Goal: Task Accomplishment & Management: Complete application form

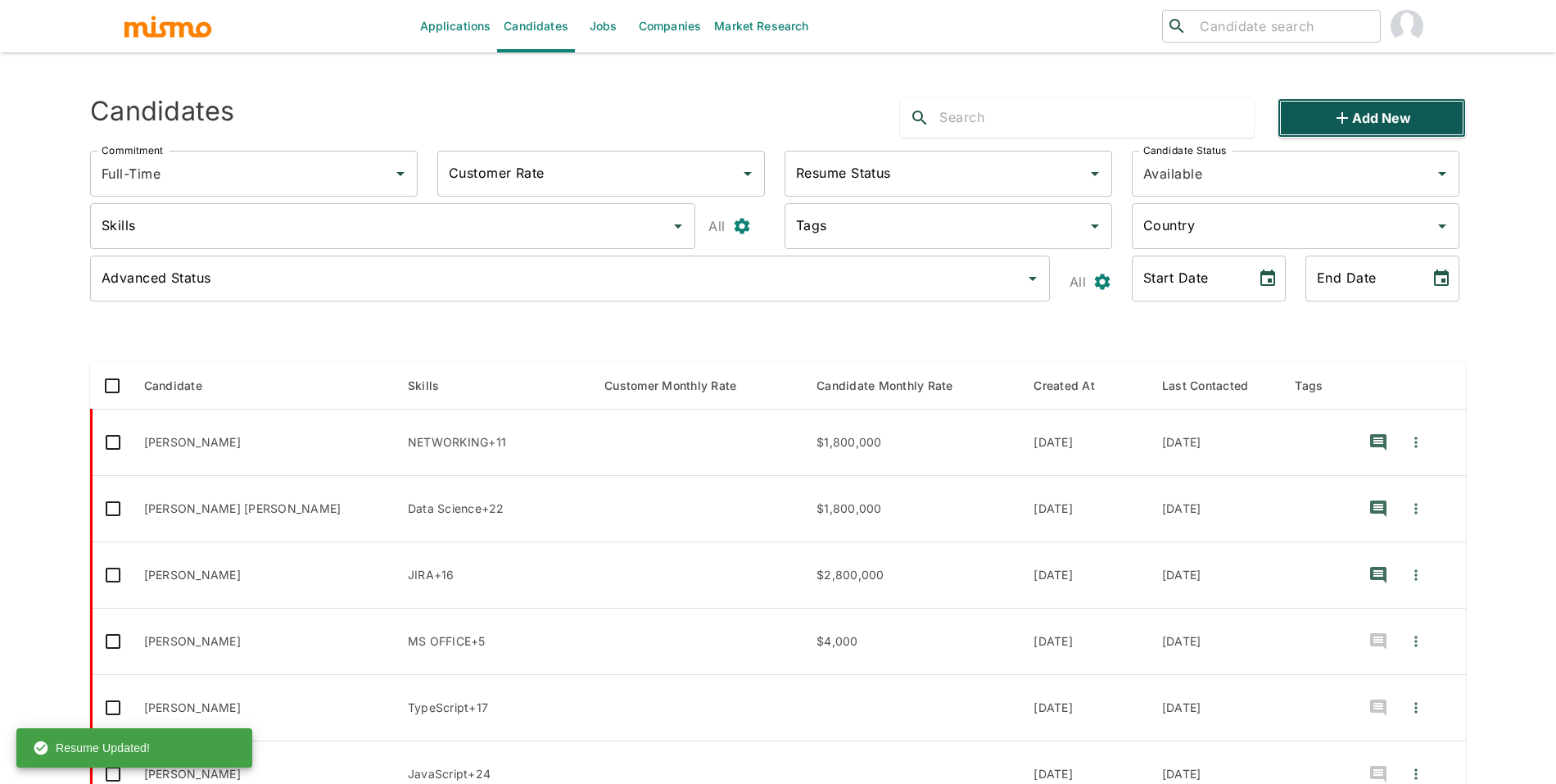
click at [1395, 109] on button "Add new" at bounding box center [1372, 117] width 189 height 39
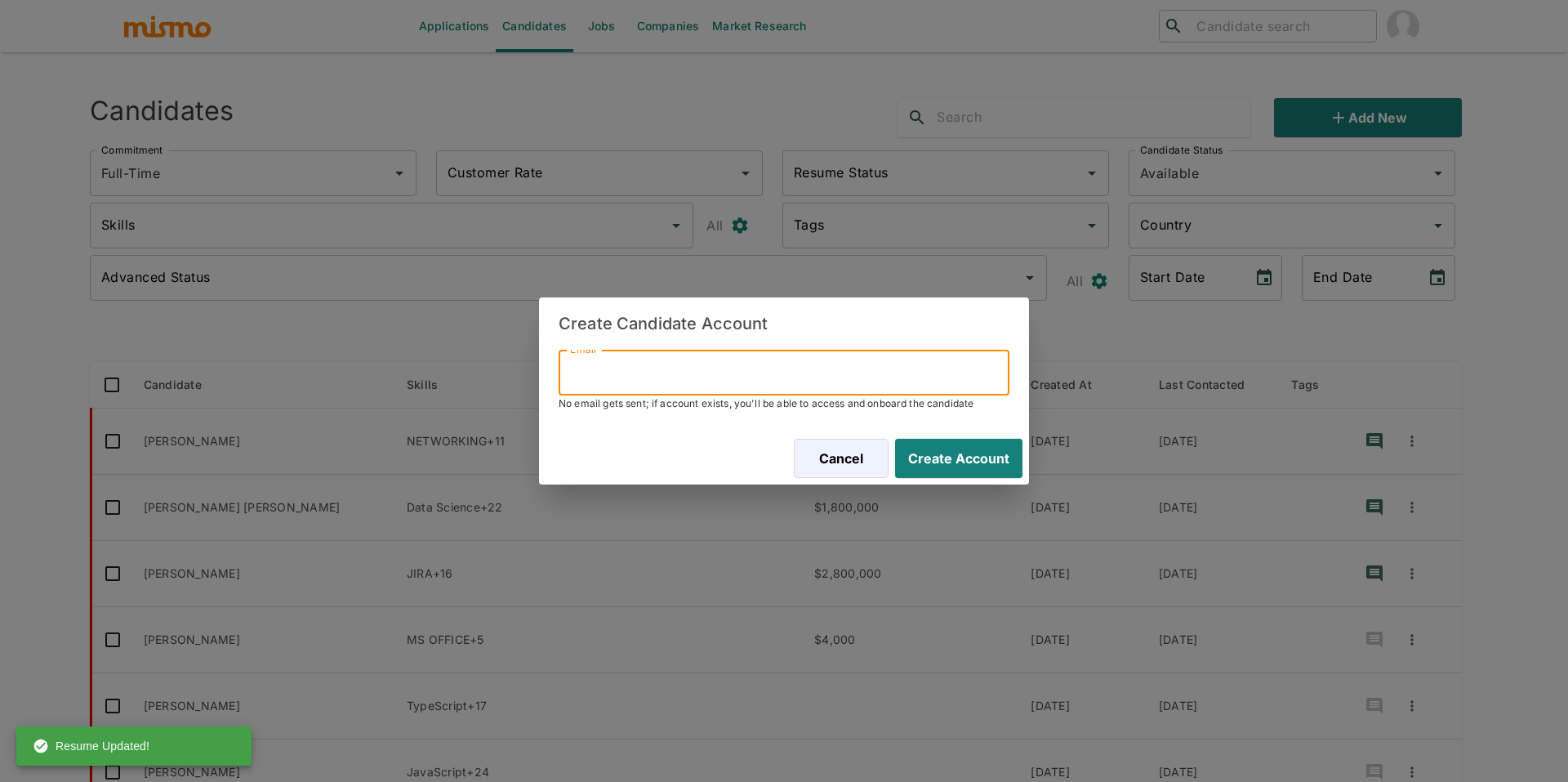
click at [965, 351] on input "Email" at bounding box center [784, 373] width 451 height 46
paste input "[EMAIL_ADDRESS][DOMAIN_NAME]"
type input "[EMAIL_ADDRESS][DOMAIN_NAME]"
click at [965, 456] on button "Create Account" at bounding box center [955, 458] width 134 height 39
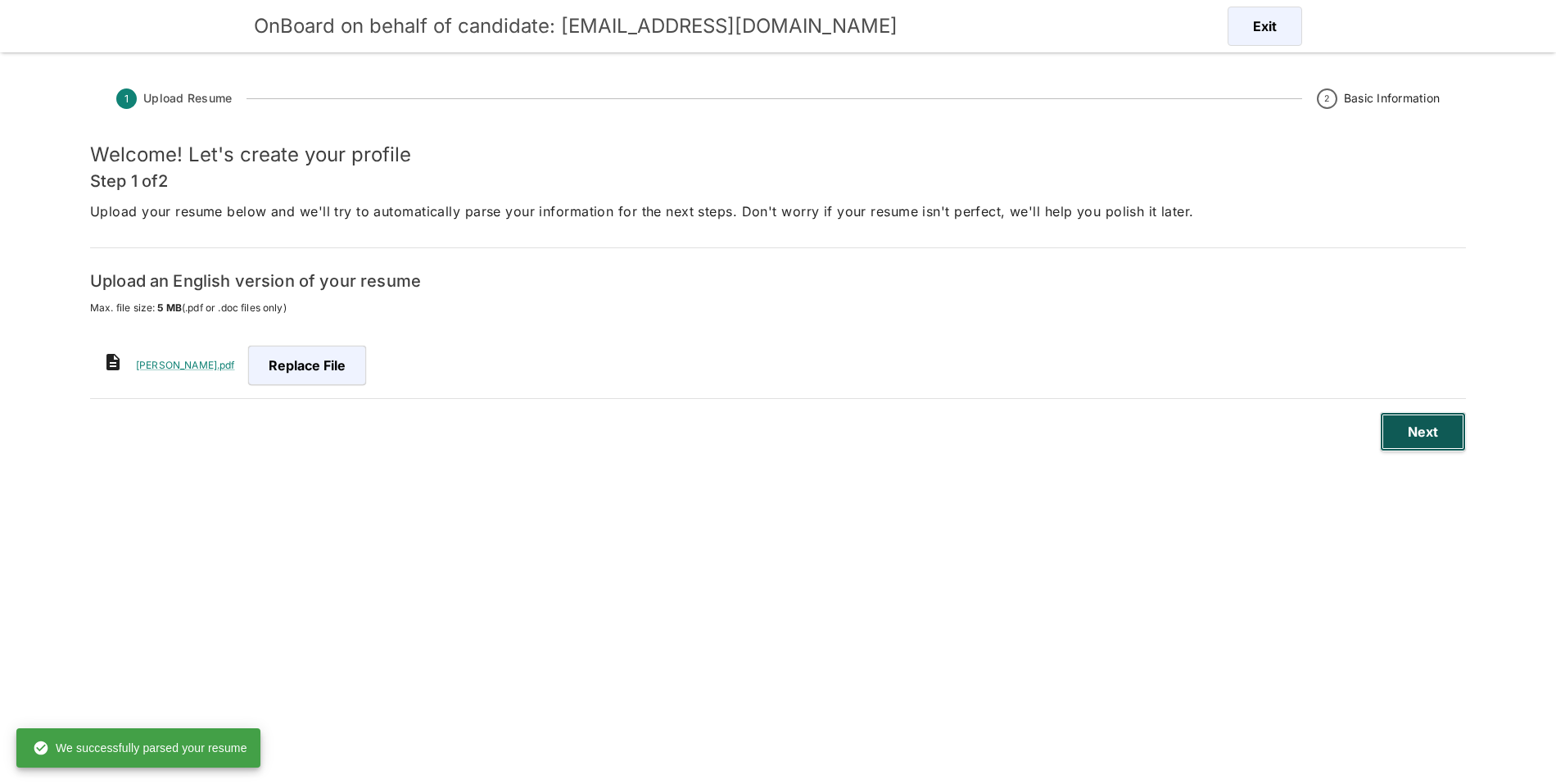
click at [1411, 449] on button "Next" at bounding box center [1422, 432] width 86 height 39
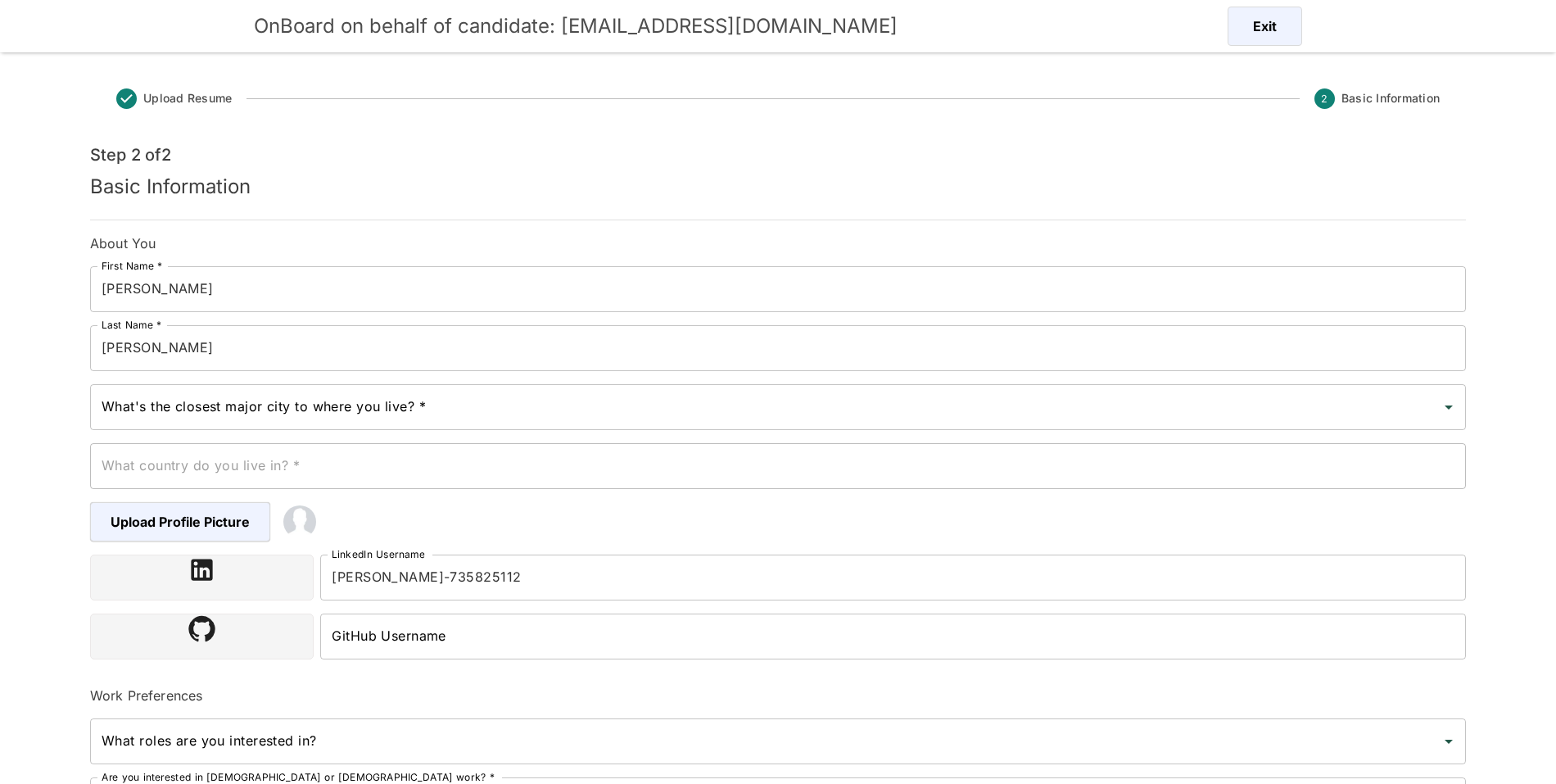
click at [513, 435] on div "What country do you live in? * What country do you live in? *" at bounding box center [771, 459] width 1390 height 59
click at [522, 424] on div "What's the closest major city to where you live? *" at bounding box center [778, 408] width 1376 height 46
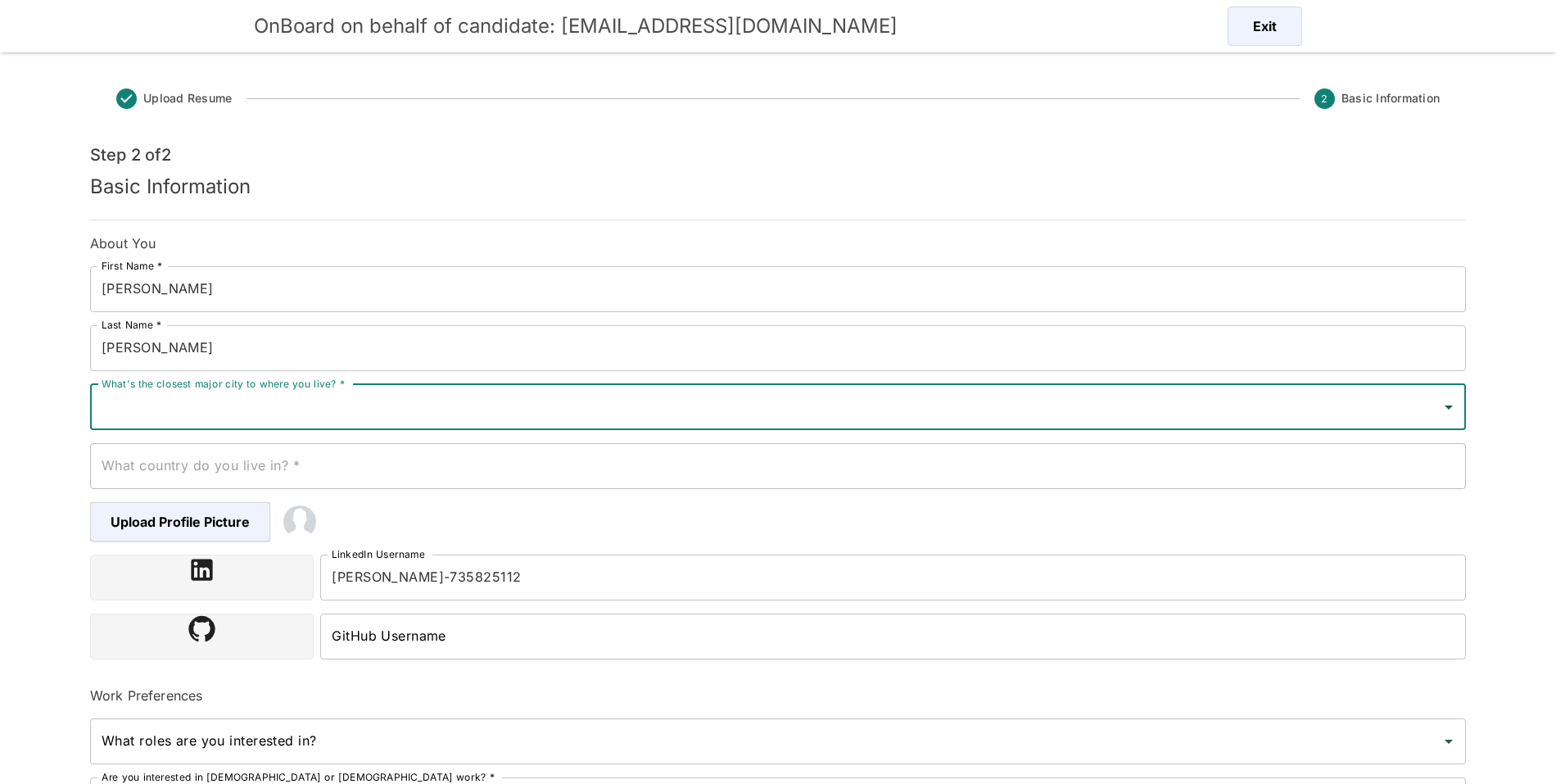
click at [110, 352] on input "[PERSON_NAME]" at bounding box center [778, 348] width 1376 height 46
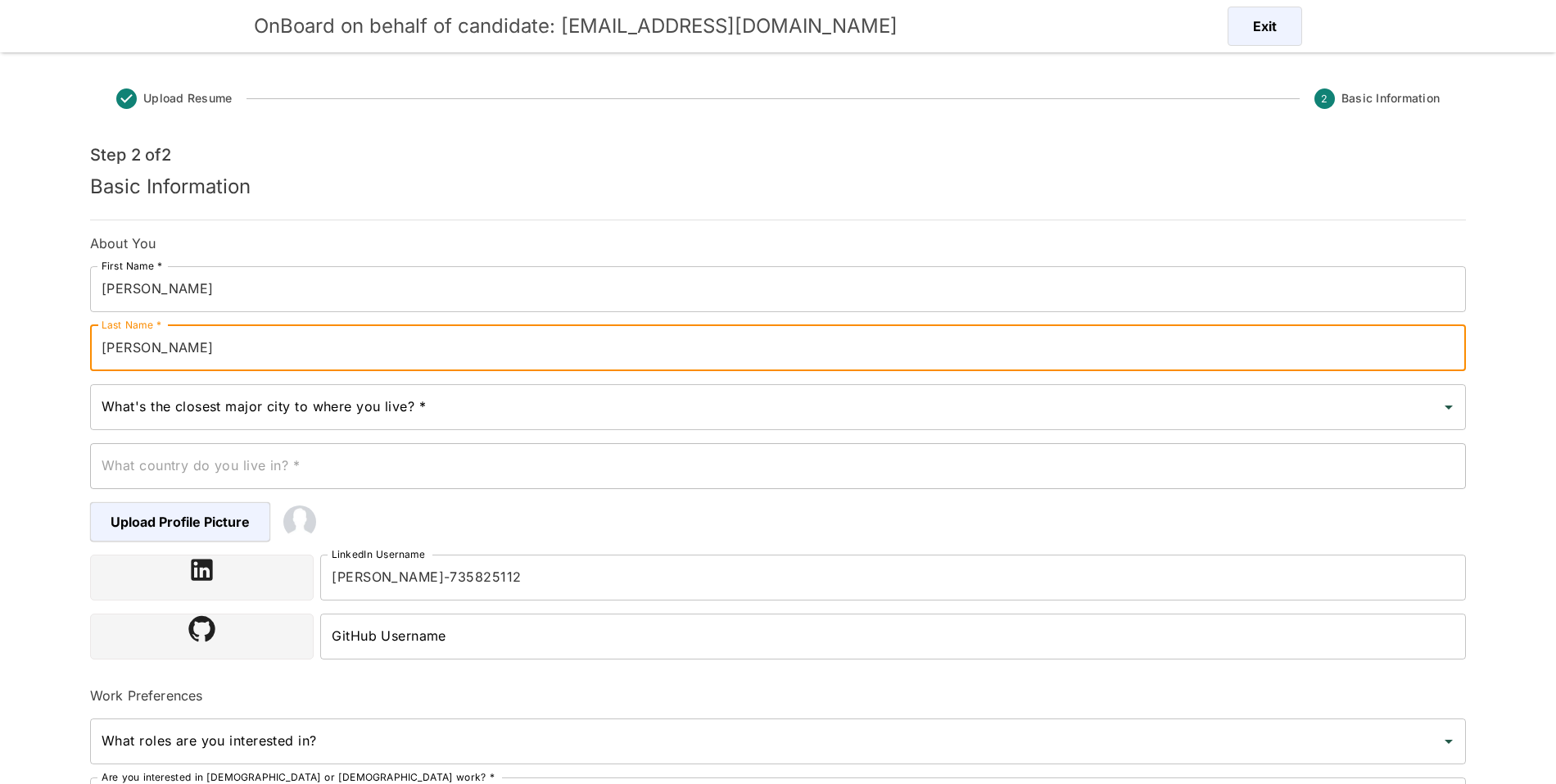
click at [107, 351] on input "[PERSON_NAME]" at bounding box center [778, 348] width 1376 height 46
click at [103, 350] on input "[PERSON_NAME]" at bounding box center [778, 348] width 1376 height 46
paste input "Guimaraes"
type input "[PERSON_NAME] [PERSON_NAME]"
click at [268, 412] on input "What's the closest major city to where you live? *" at bounding box center [766, 407] width 1337 height 31
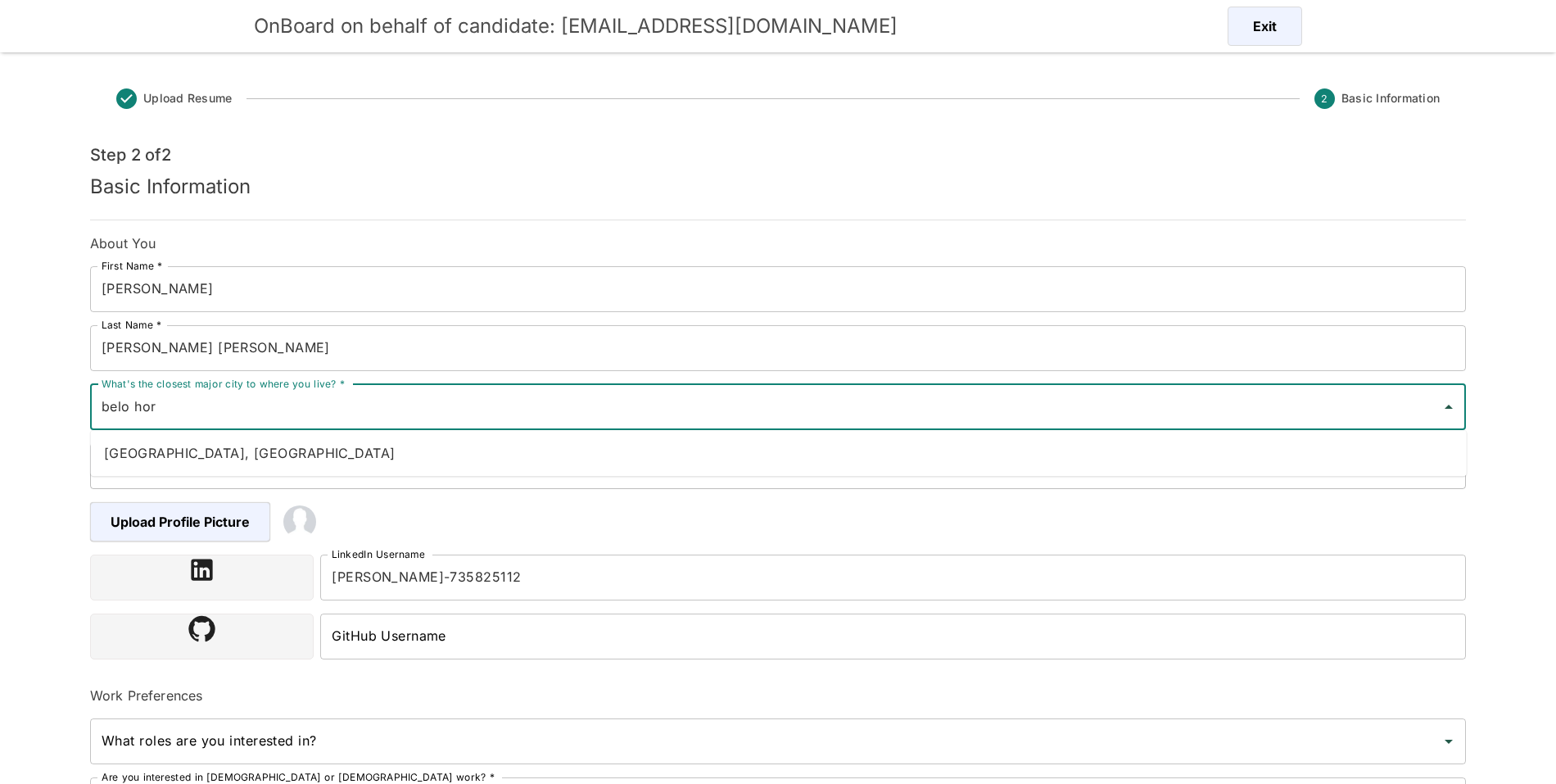
click at [282, 450] on li "[GEOGRAPHIC_DATA], [GEOGRAPHIC_DATA]" at bounding box center [779, 452] width 1376 height 33
type input "[GEOGRAPHIC_DATA], [GEOGRAPHIC_DATA]"
type input "[GEOGRAPHIC_DATA]"
type input "[GEOGRAPHIC_DATA], [GEOGRAPHIC_DATA]"
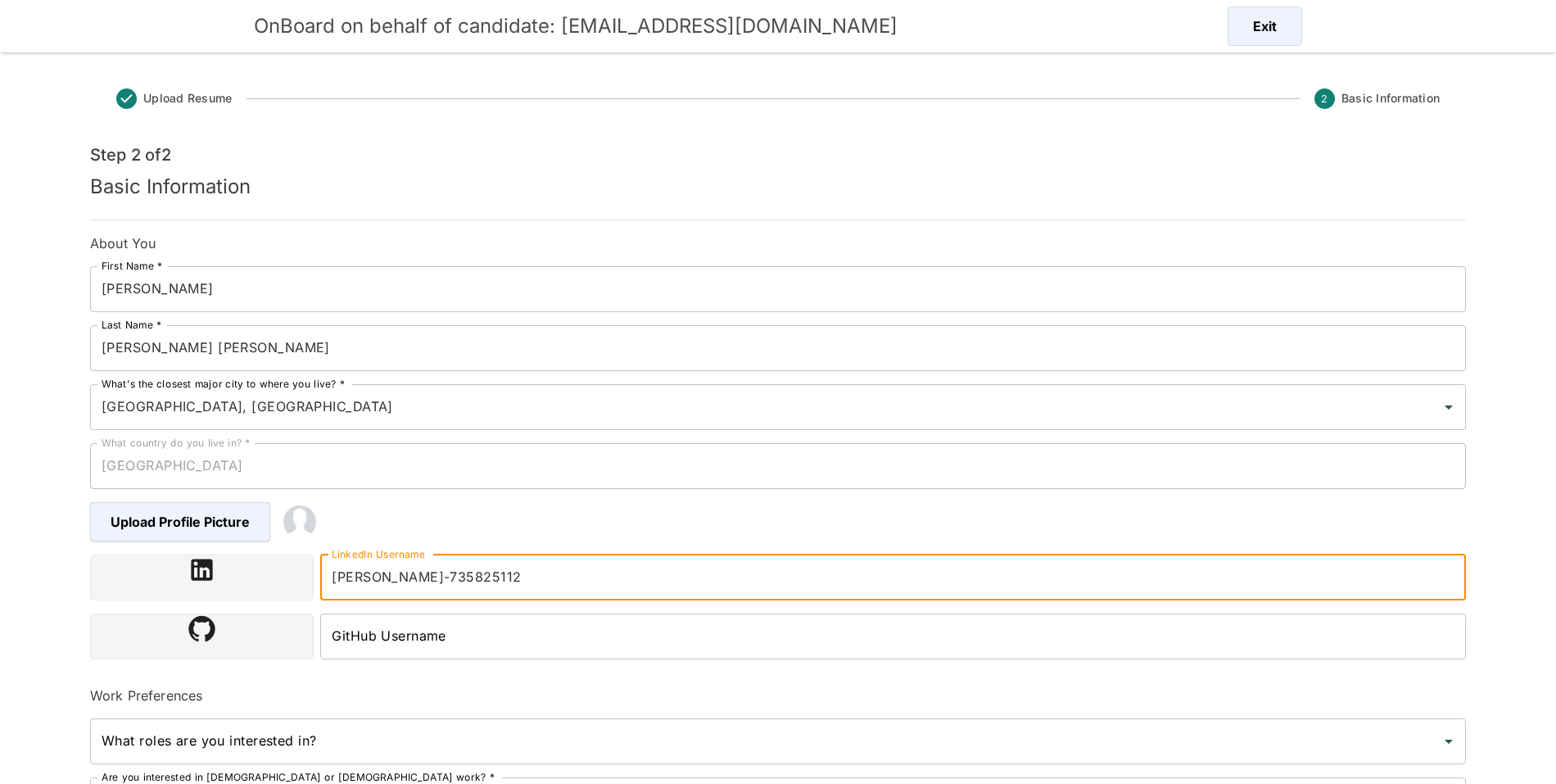
click at [572, 592] on input "[PERSON_NAME]-735825112" at bounding box center [893, 578] width 1146 height 46
paste input "[URL][DOMAIN_NAME]"
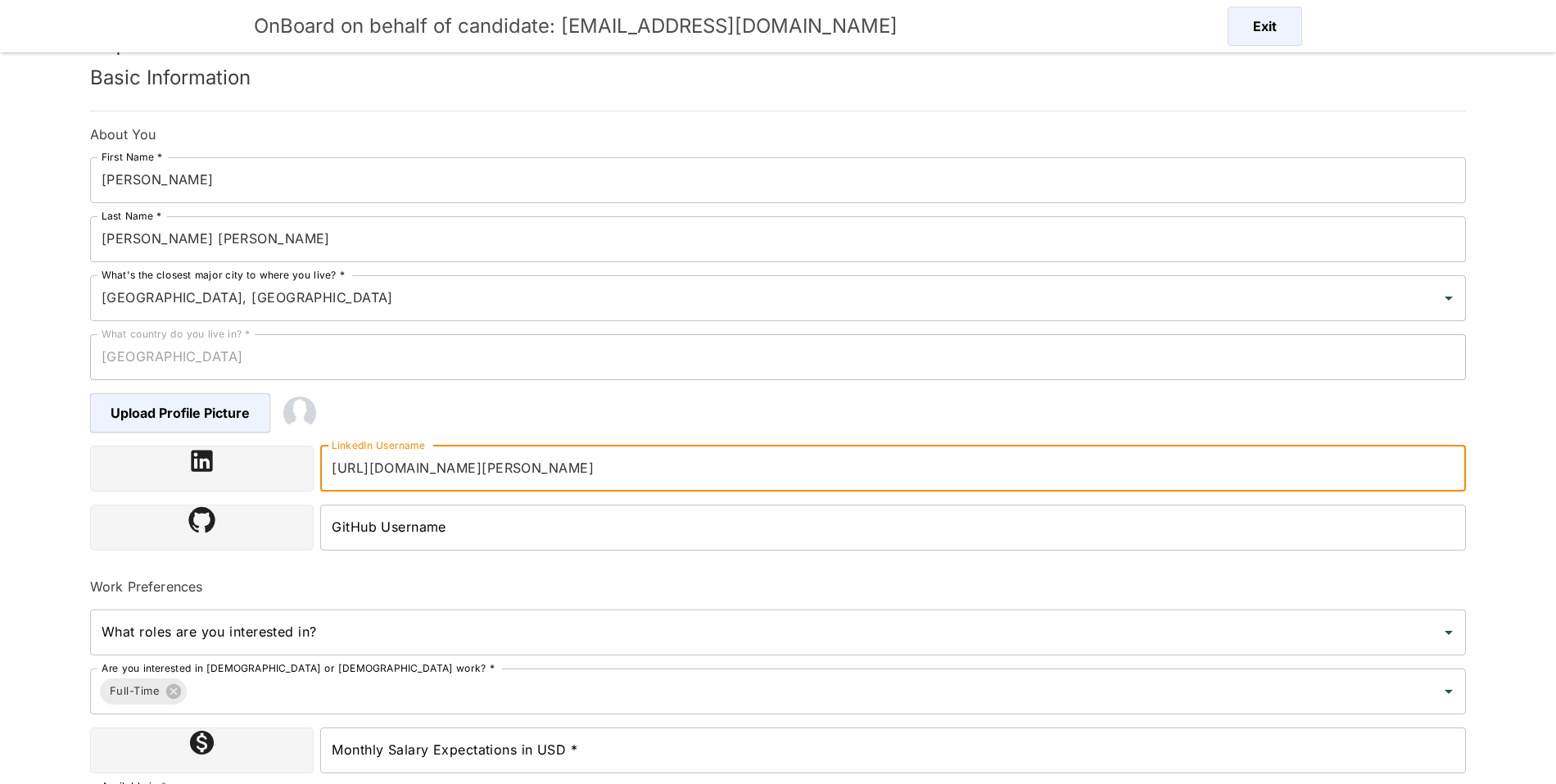
scroll to position [223, 0]
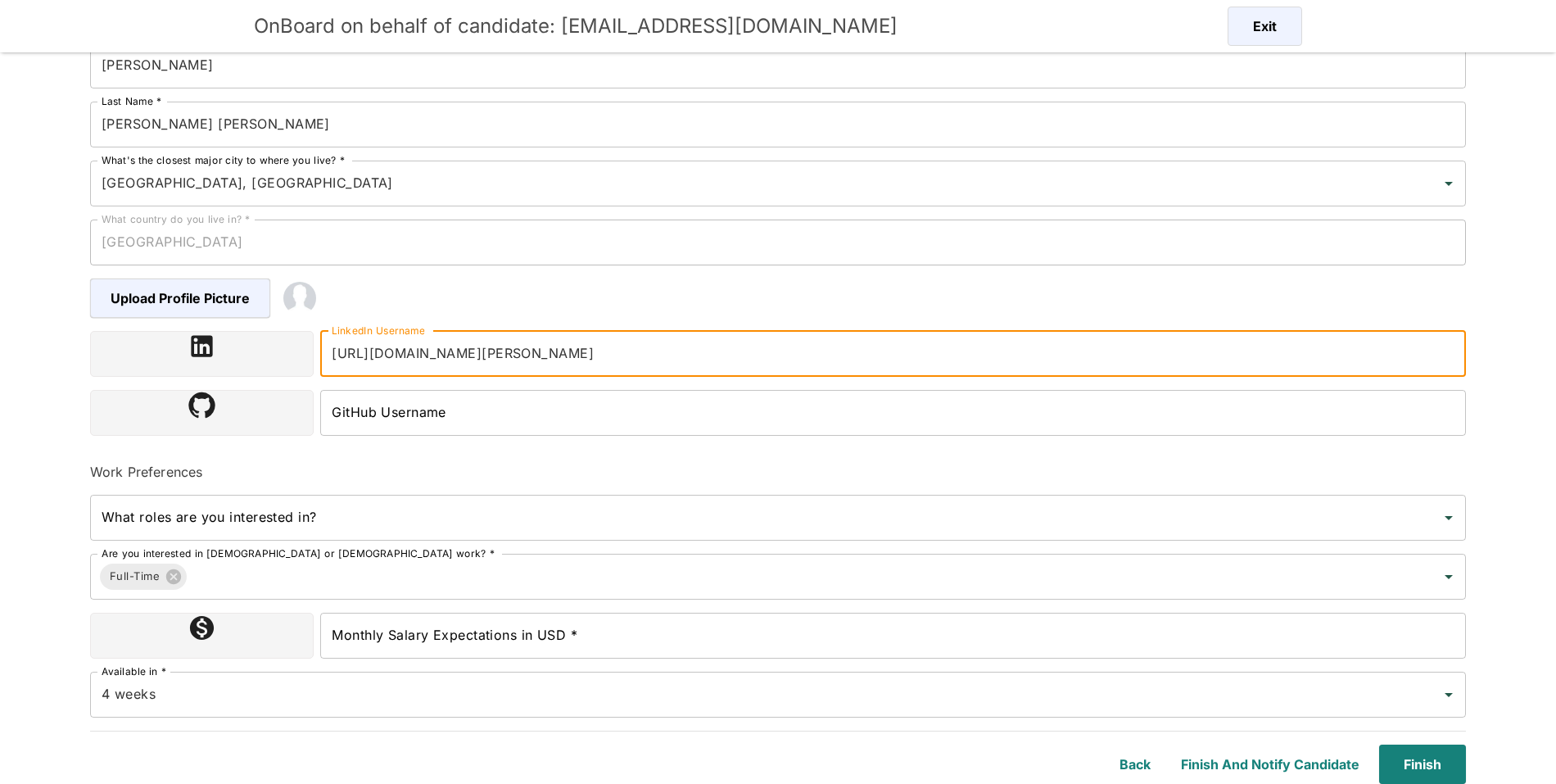
type input "[URL][DOMAIN_NAME][PERSON_NAME]"
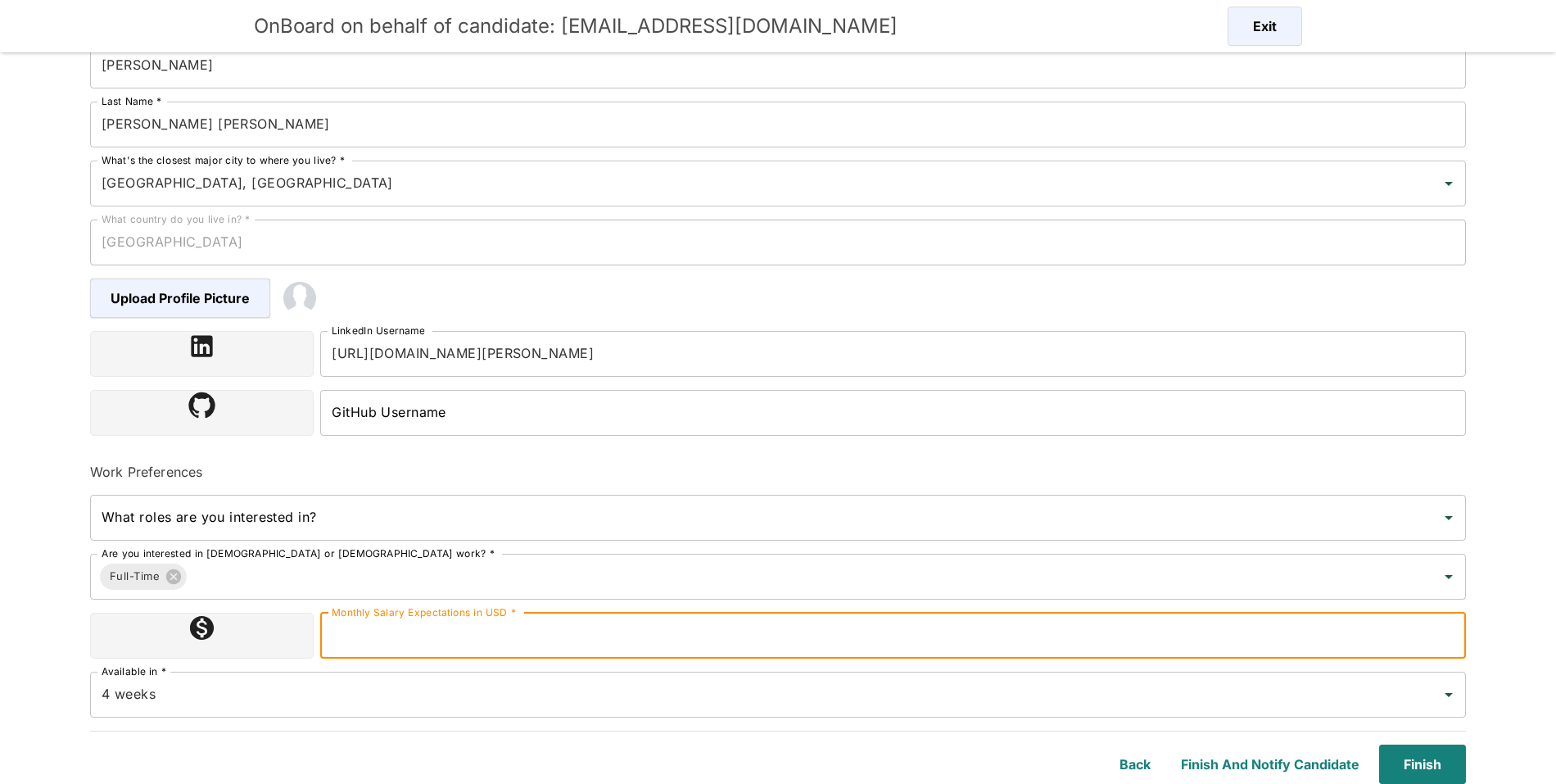
click at [624, 618] on input "Monthly Salary Expectations in USD *" at bounding box center [893, 635] width 1146 height 46
type input "6500"
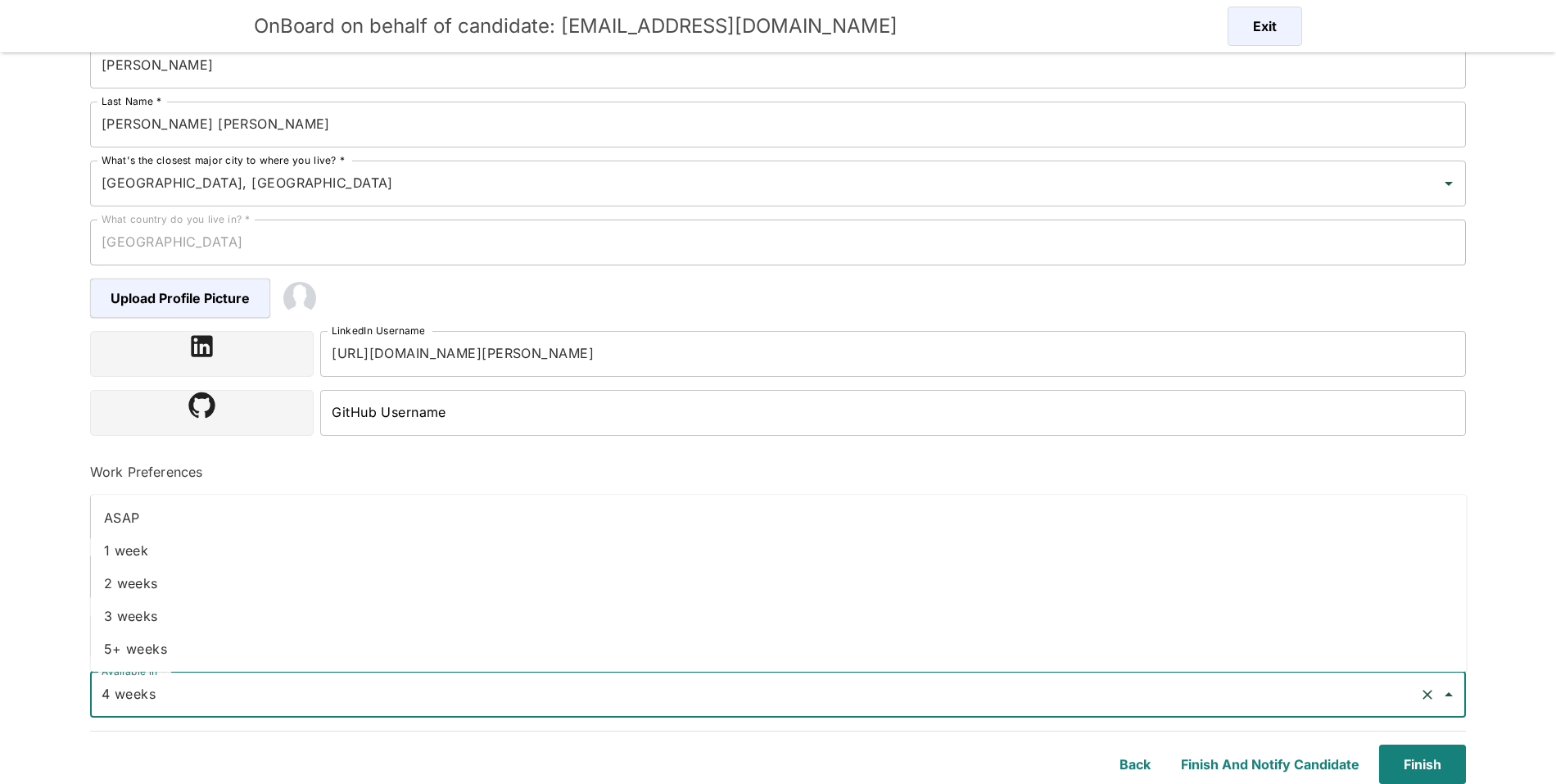
click at [592, 692] on input "4 weeks" at bounding box center [755, 694] width 1316 height 31
click at [215, 565] on li "1 week" at bounding box center [779, 550] width 1376 height 33
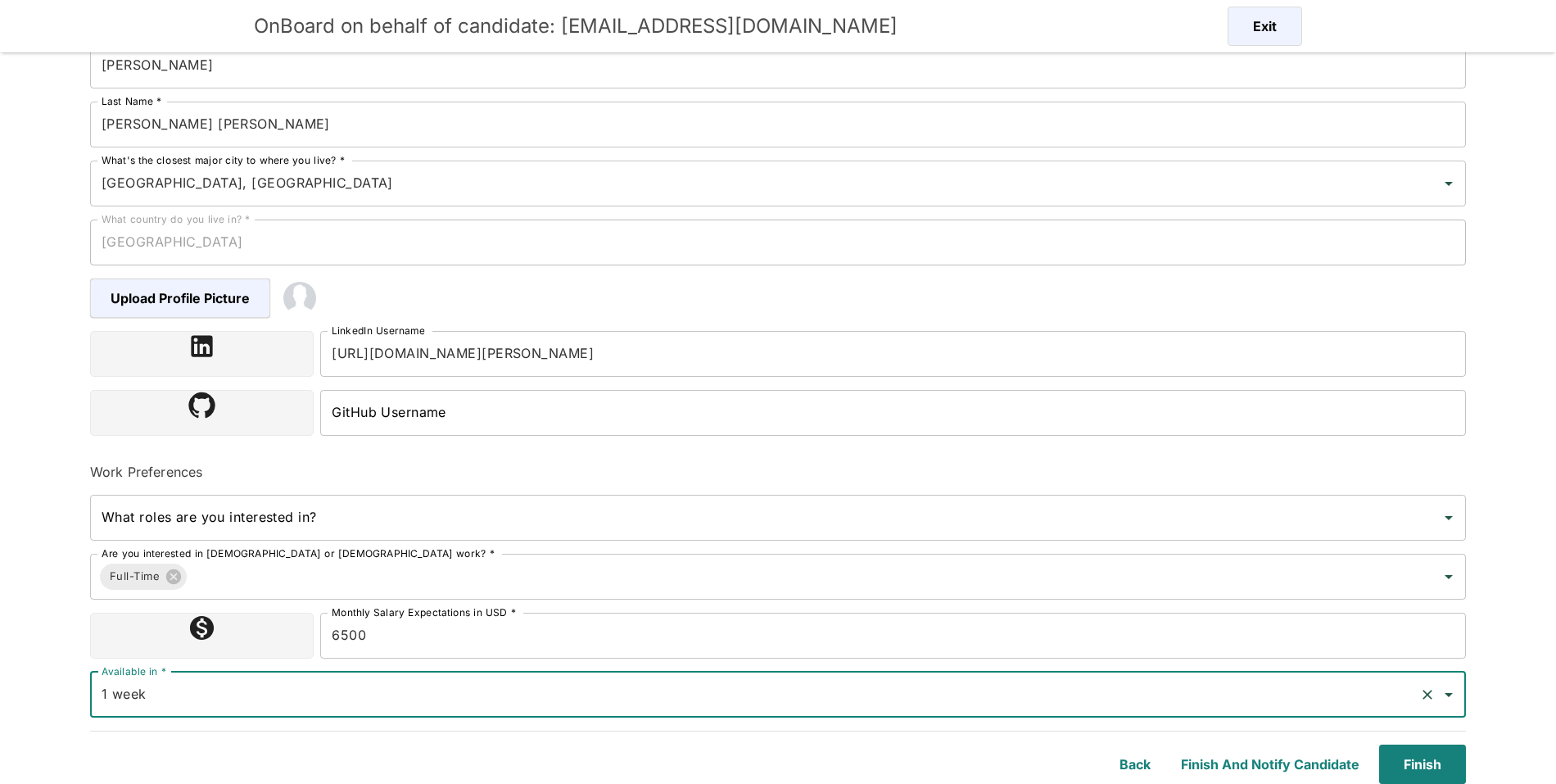
click at [223, 675] on div "1 week Available in *" at bounding box center [778, 695] width 1376 height 46
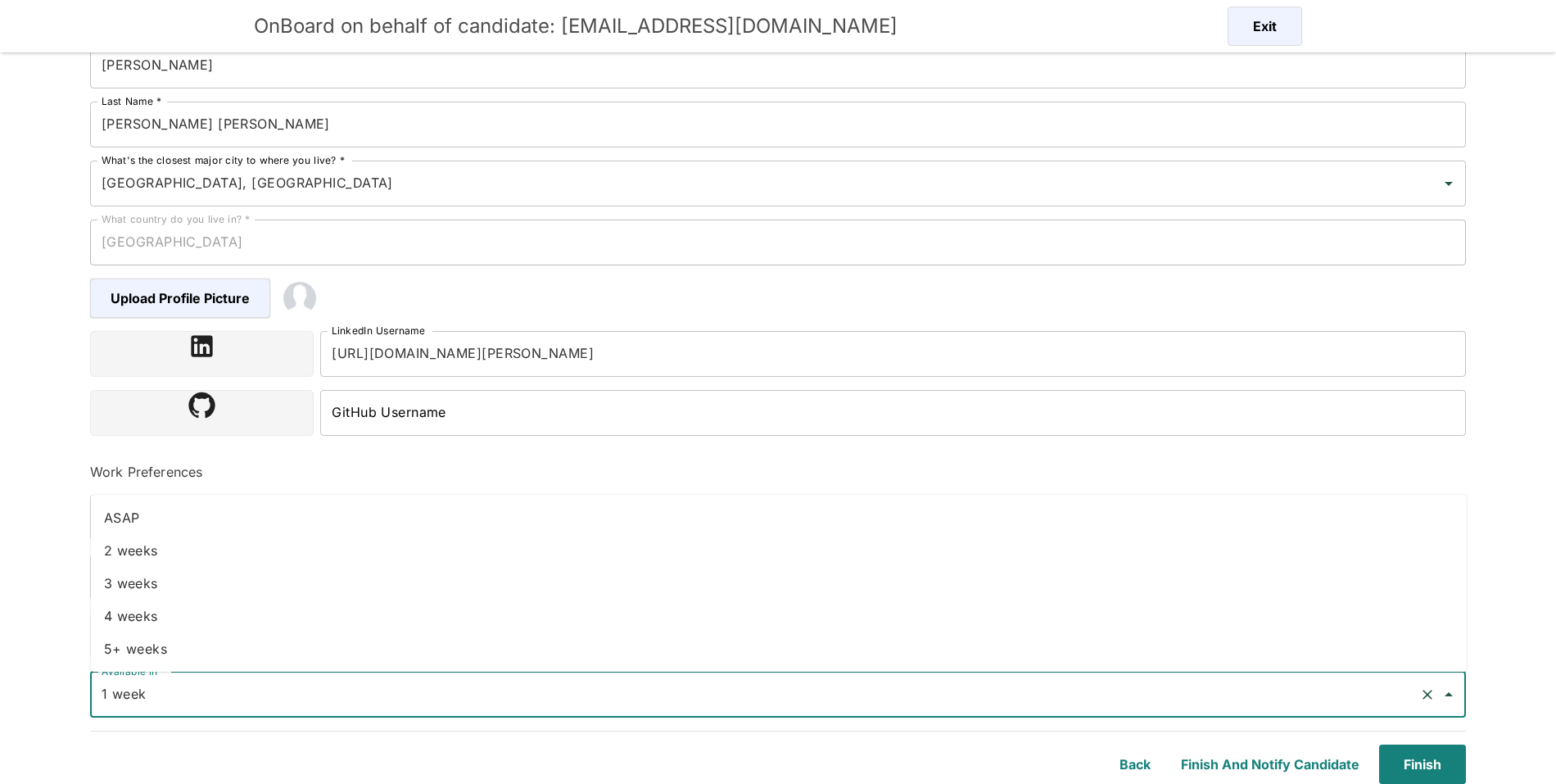
click at [169, 583] on li "3 weeks" at bounding box center [779, 583] width 1376 height 33
type input "3 weeks"
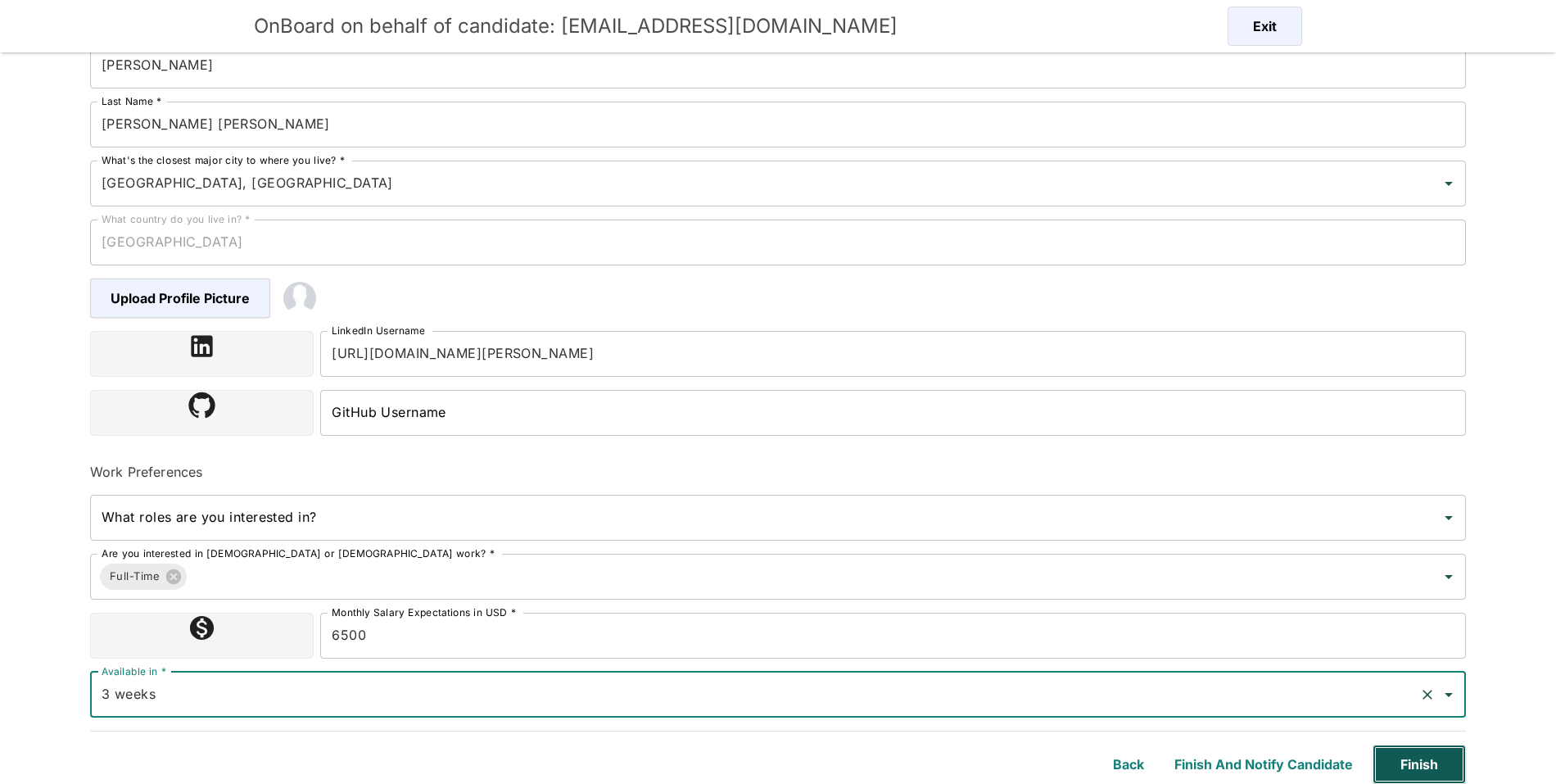
click at [1417, 764] on button "Finish" at bounding box center [1419, 764] width 93 height 39
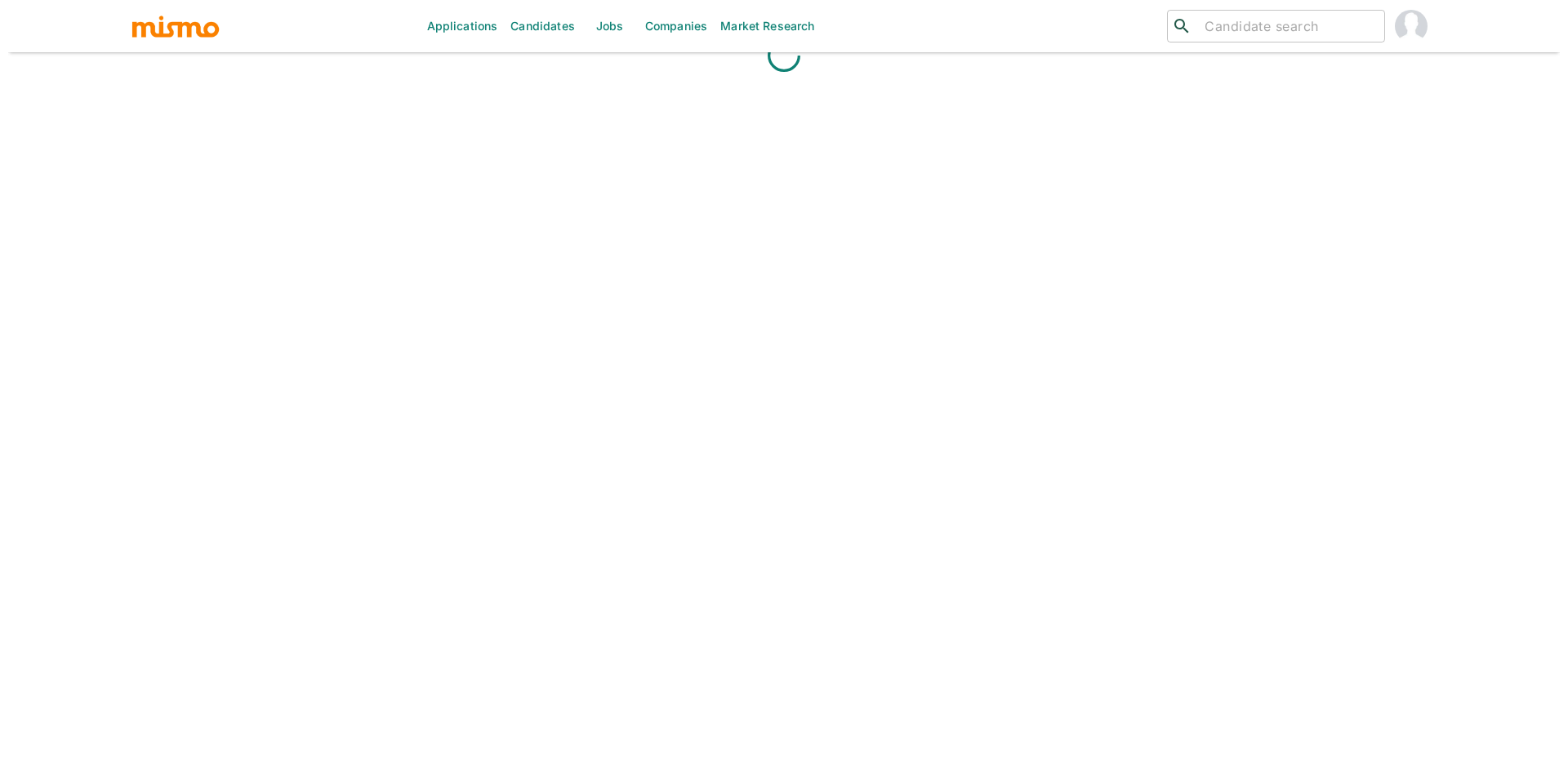
scroll to position [96, 0]
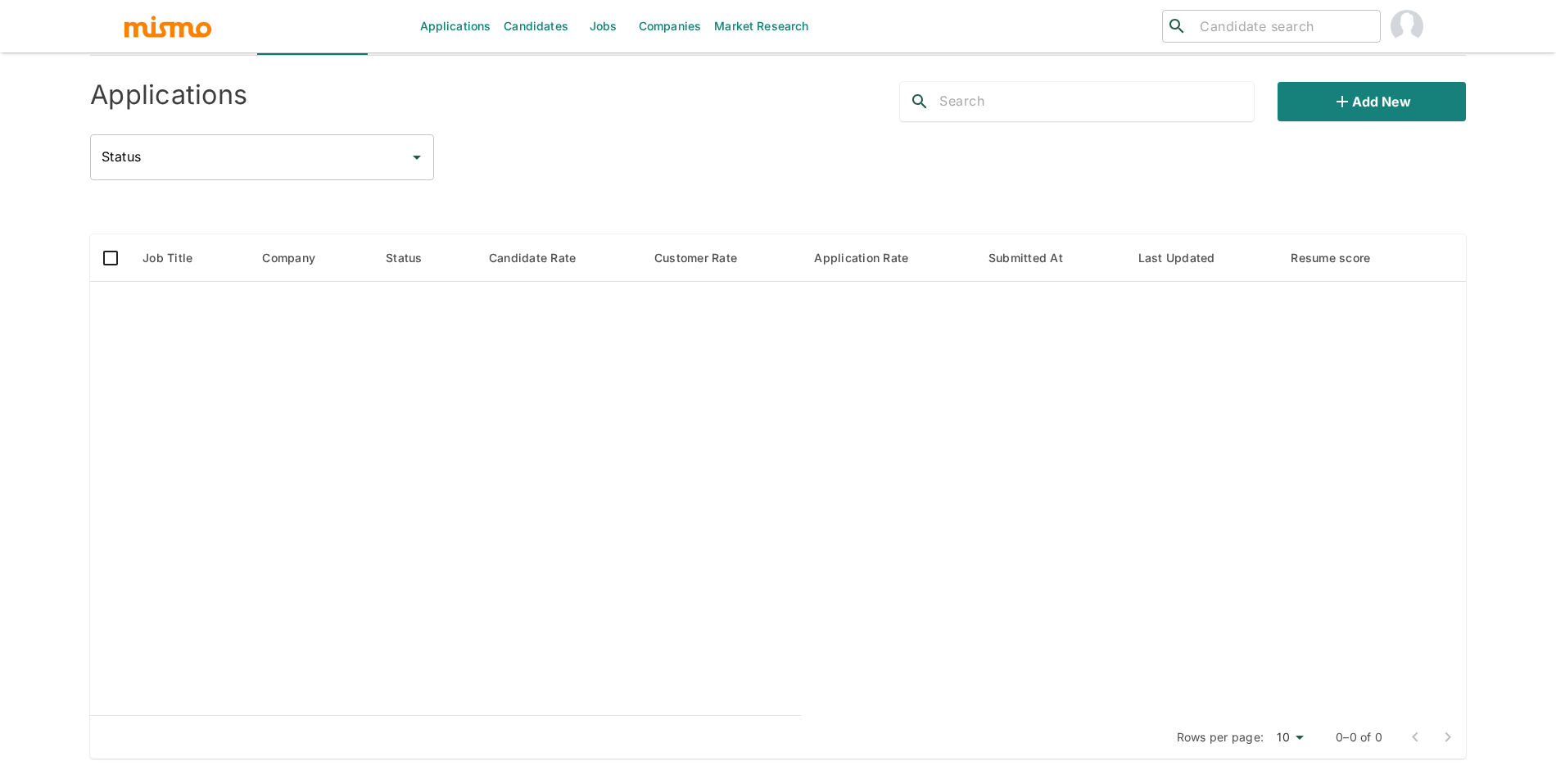
click at [1355, 70] on div "Add new" at bounding box center [1177, 94] width 579 height 53
click at [1353, 98] on button "Add new" at bounding box center [1372, 101] width 189 height 39
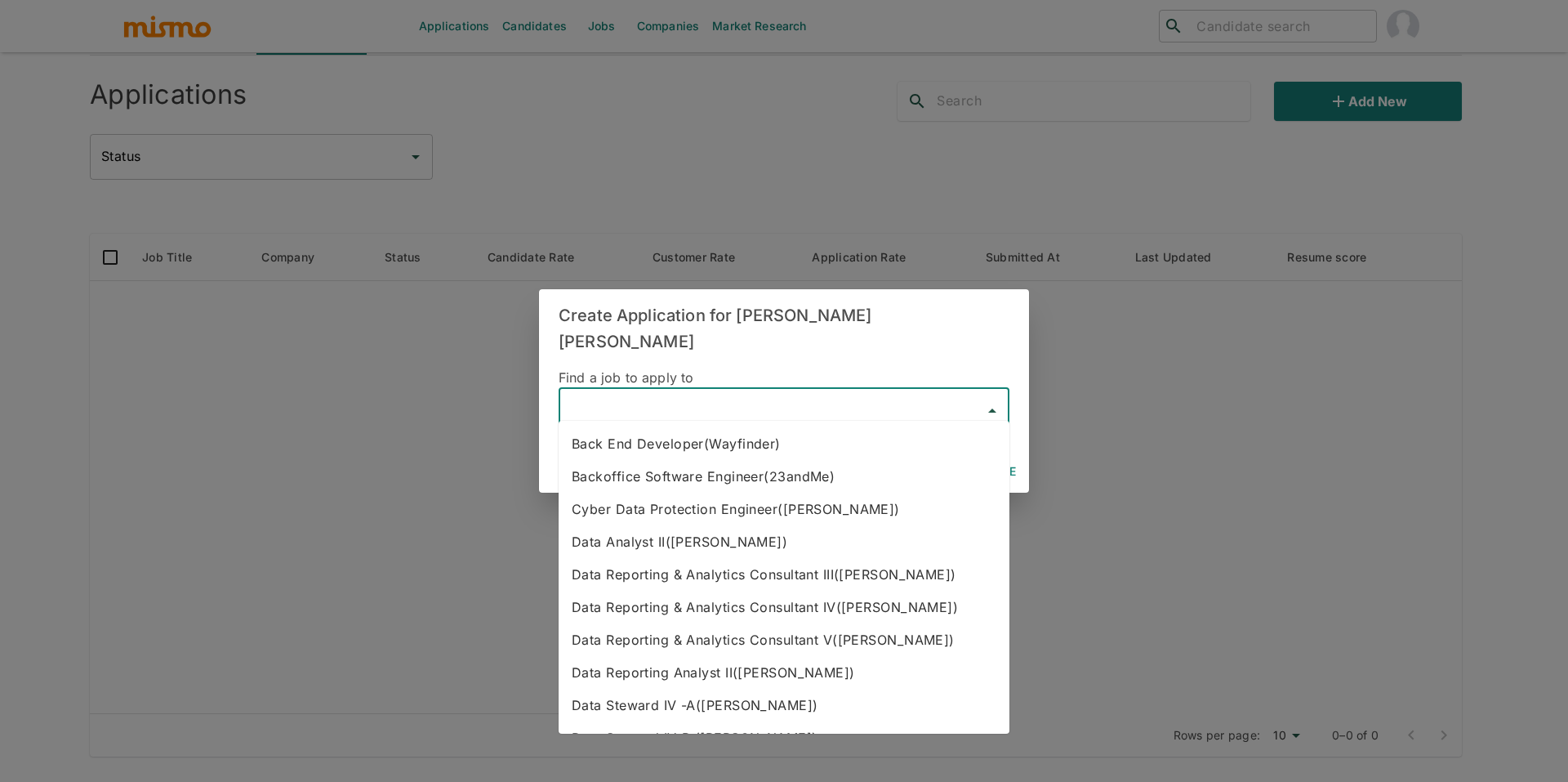
click at [659, 395] on input "text" at bounding box center [772, 410] width 412 height 31
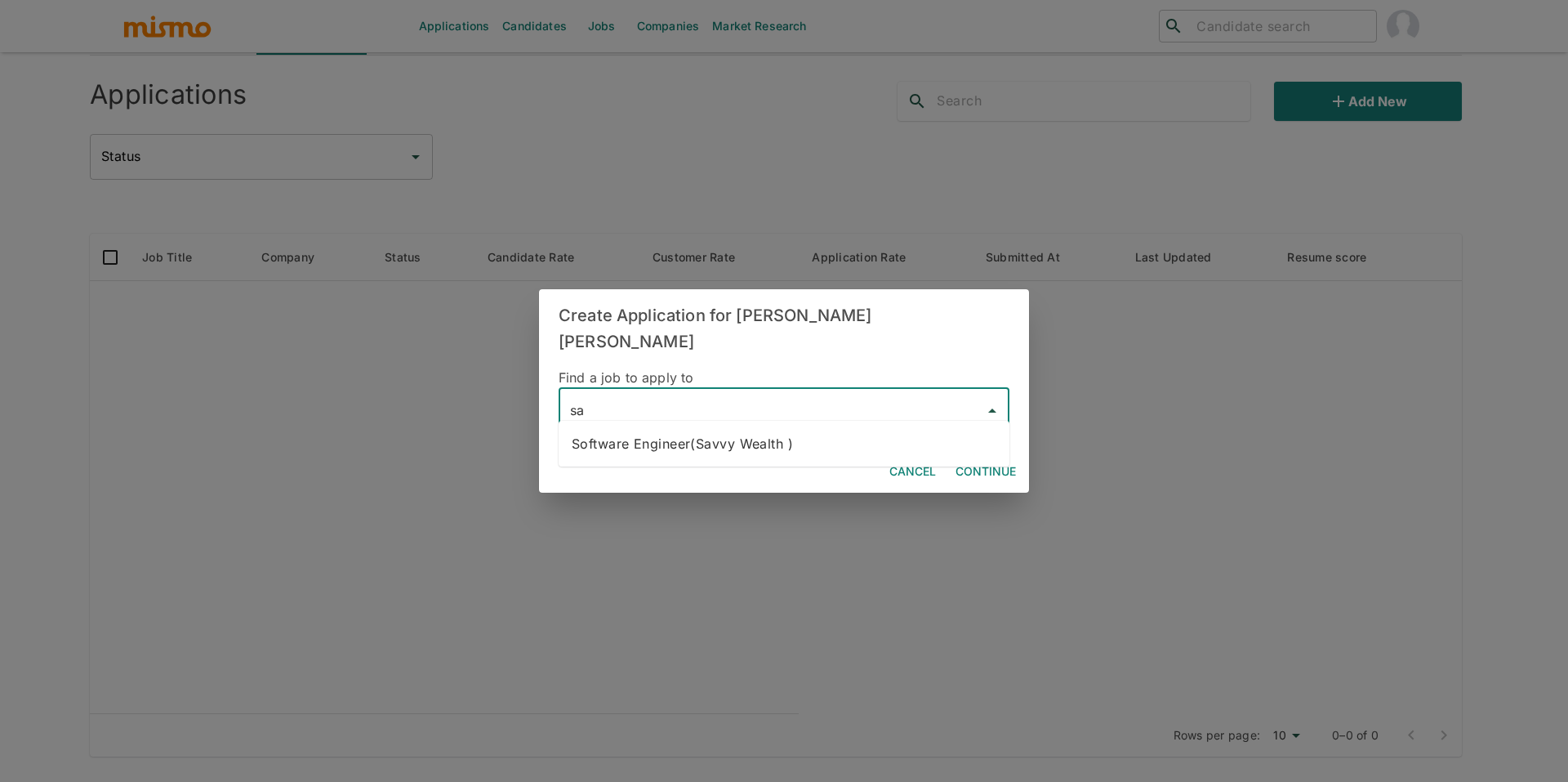
click at [689, 436] on li "Software Engineer(Savvy Wealth )" at bounding box center [784, 443] width 451 height 33
type input "Software Engineer(Savvy Wealth )"
click at [986, 459] on button "Continue" at bounding box center [985, 471] width 74 height 30
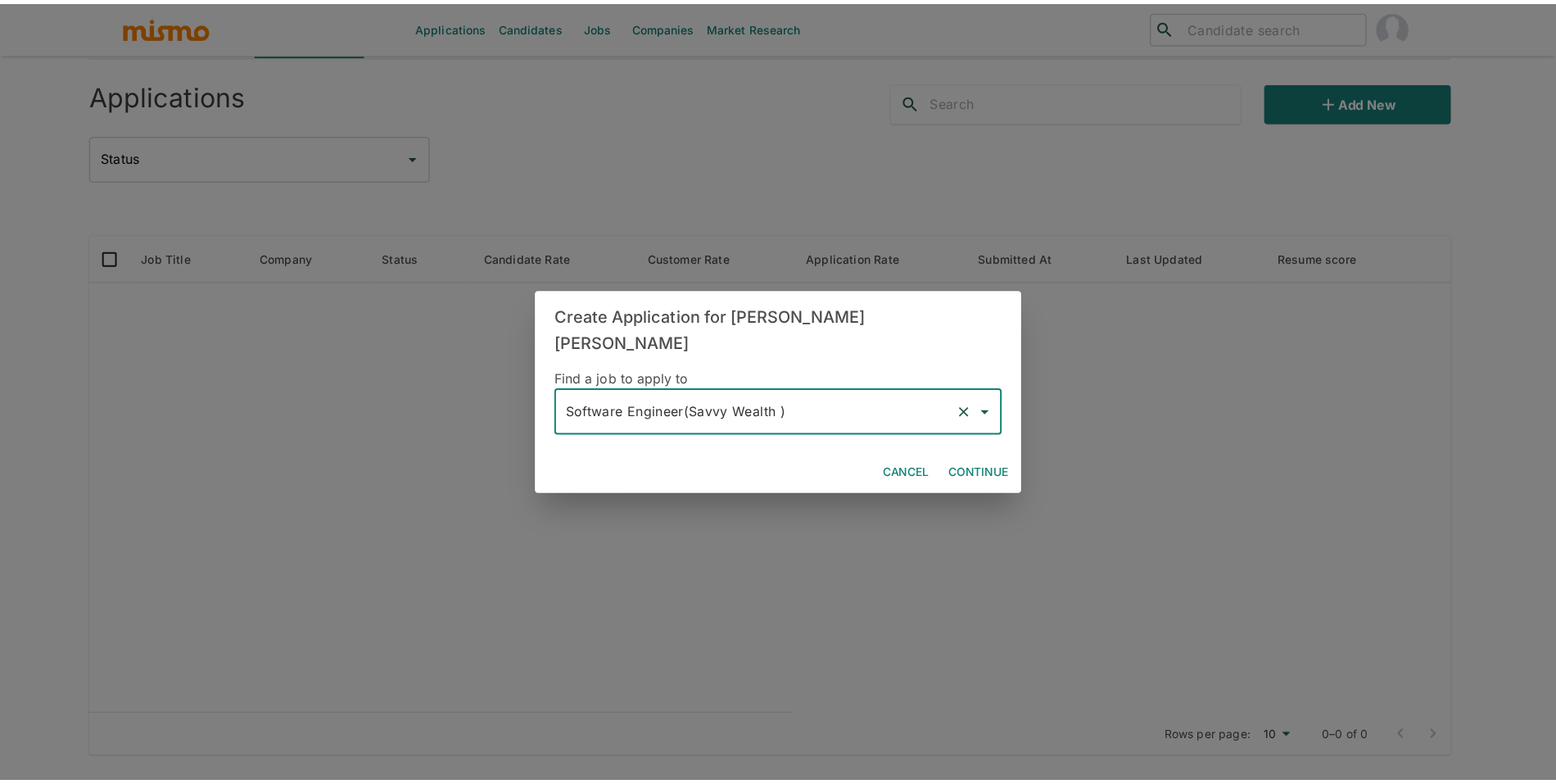
scroll to position [39, 0]
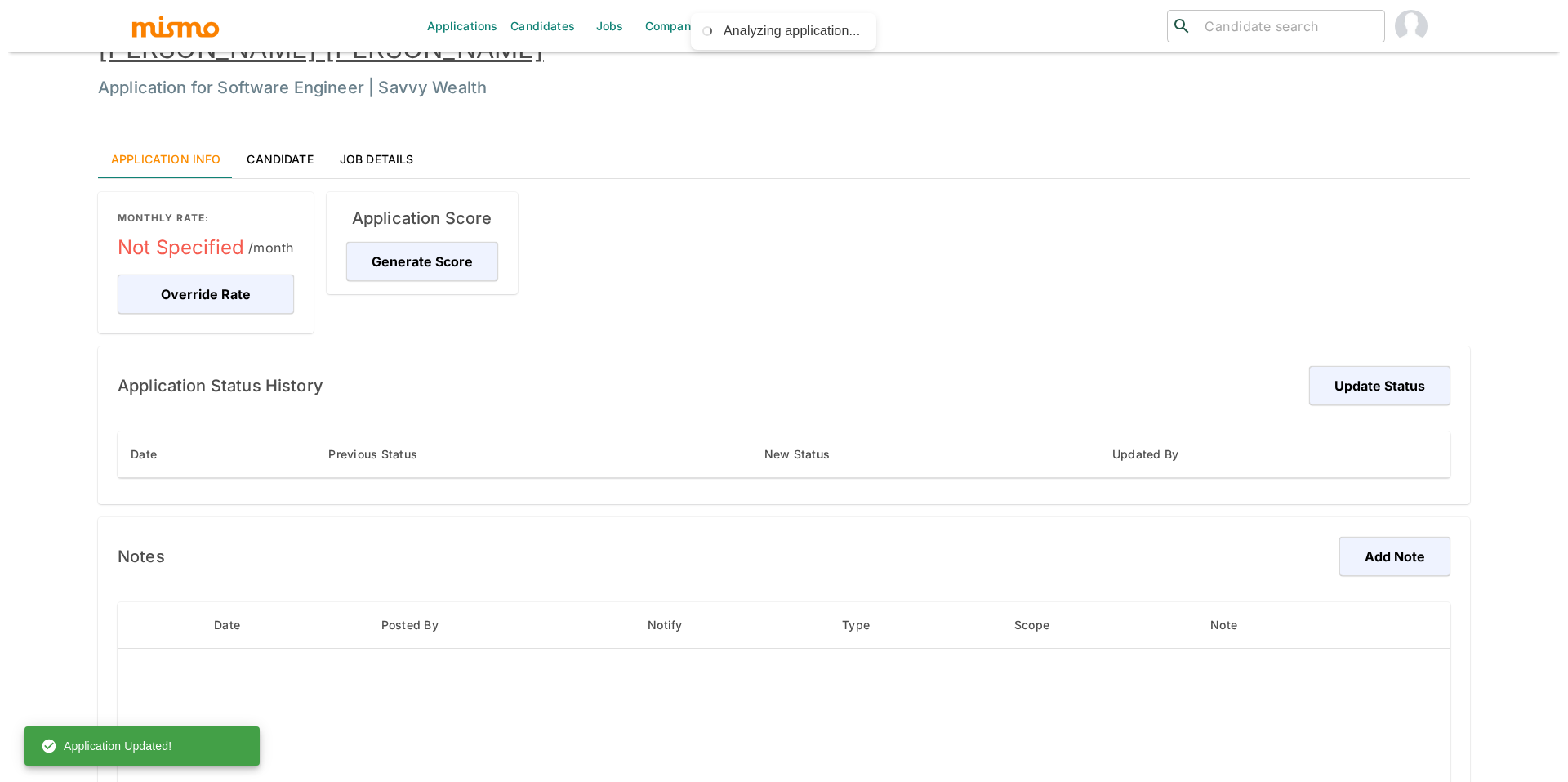
scroll to position [6, 0]
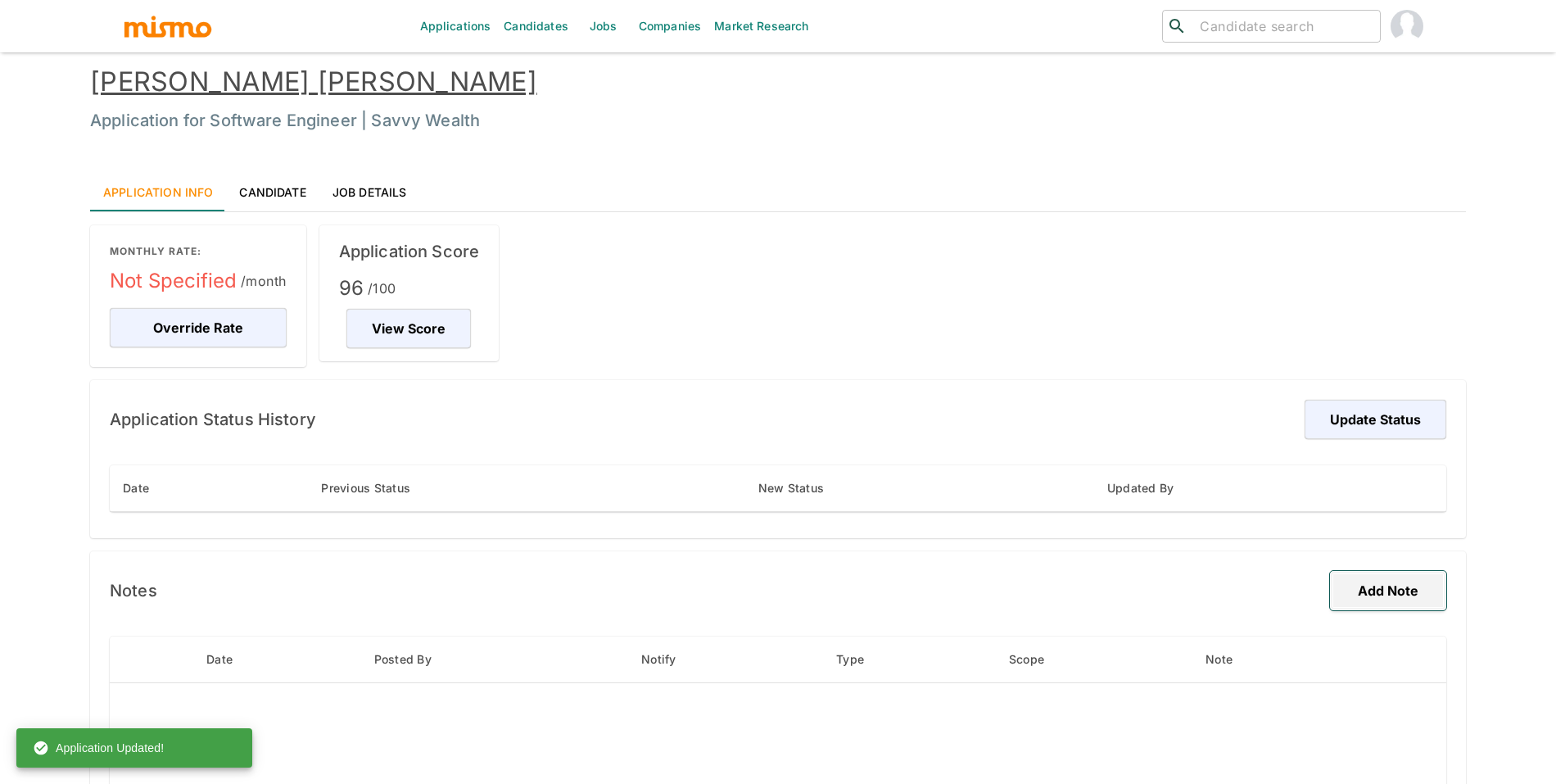
click at [1418, 572] on button "Add Note" at bounding box center [1388, 590] width 117 height 39
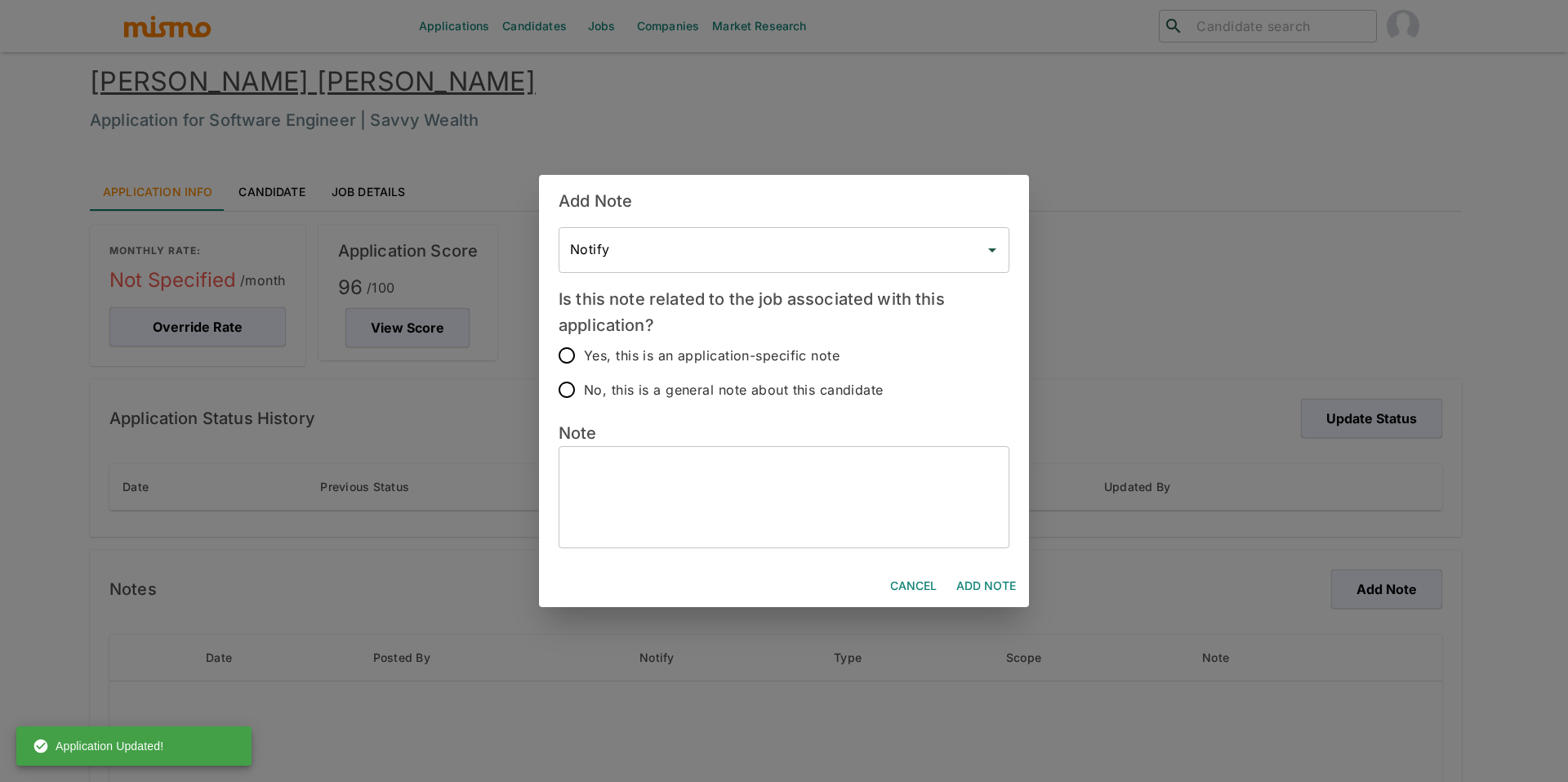
click at [804, 494] on textarea at bounding box center [784, 496] width 428 height 75
paste textarea "Loremipsum: * 98–15 dolor si ametcons adipiscinge, sedd e tempor incididunt ut …"
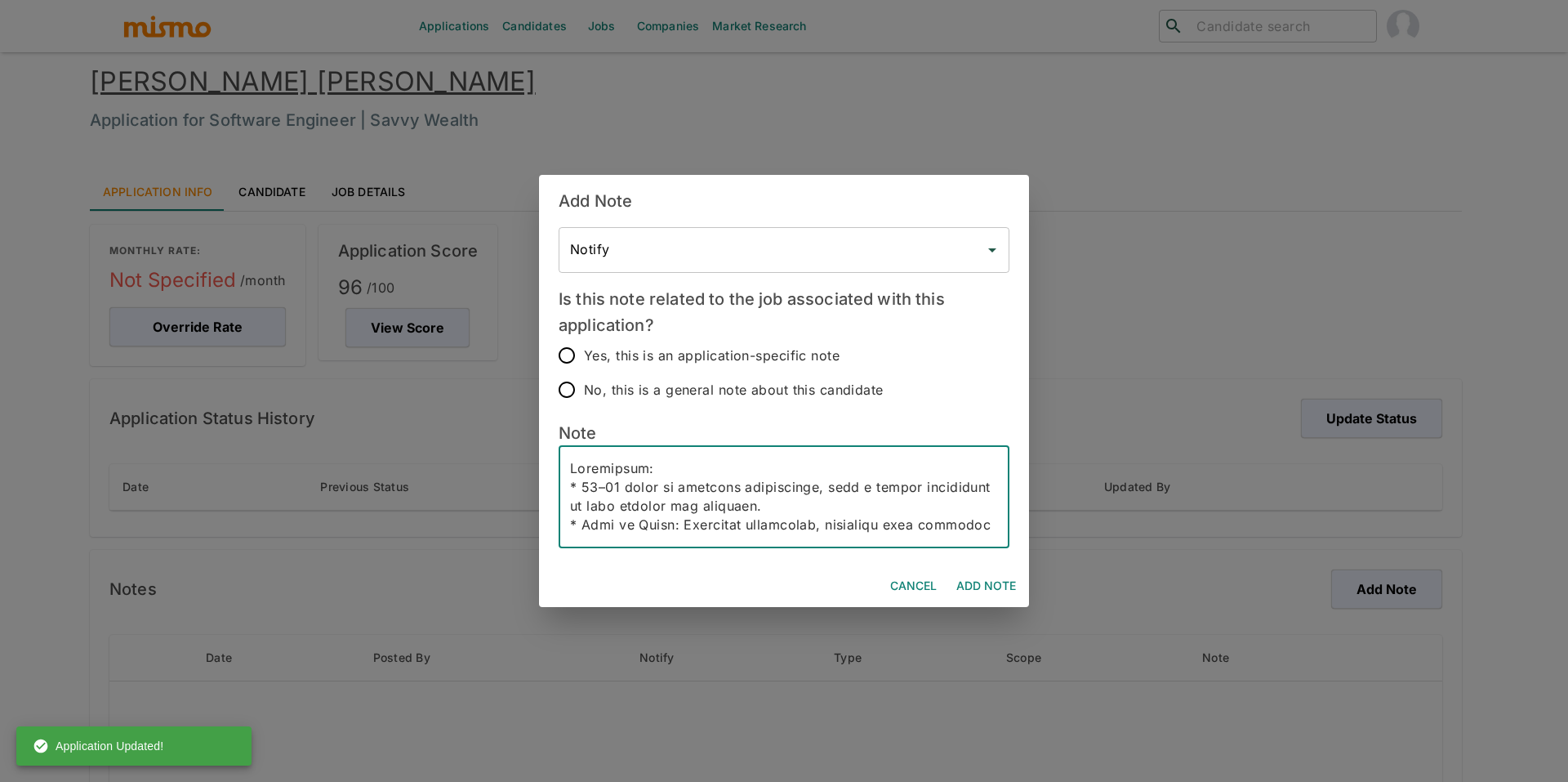
scroll to position [693, 0]
type textarea "Loremipsum: * 98–15 dolor si ametcons adipiscinge, sedd e tempor incididunt ut …"
click at [688, 345] on span "Yes, this is an application-specific note" at bounding box center [712, 355] width 256 height 23
click at [584, 345] on input "Yes, this is an application-specific note" at bounding box center [566, 355] width 35 height 35
radio input "true"
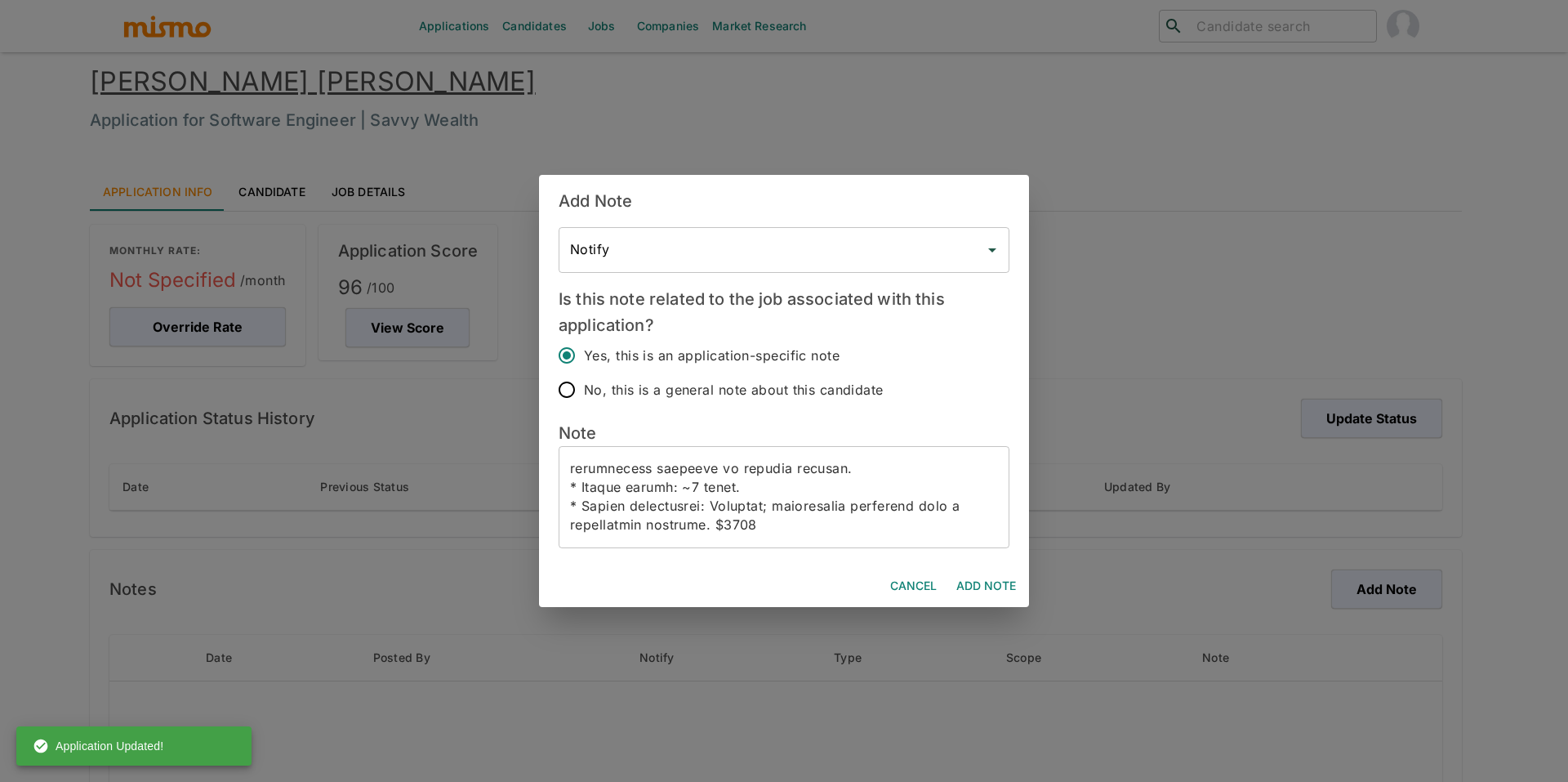
click at [754, 274] on div "Is this note related to the job associated with this application? Yes, this is …" at bounding box center [777, 339] width 464 height 134
click at [767, 250] on input "Notify" at bounding box center [772, 249] width 412 height 31
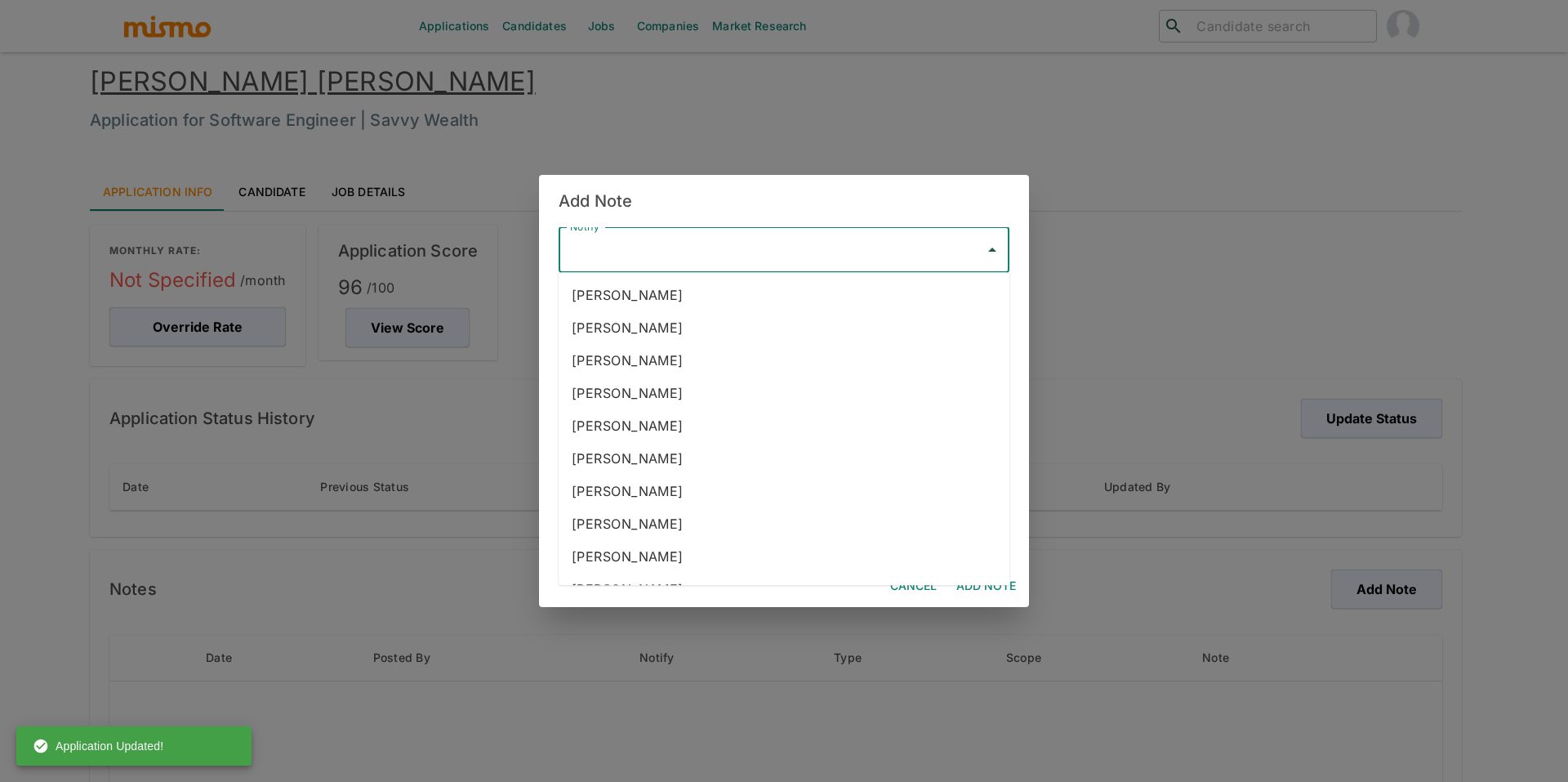
click at [767, 250] on input "Notify" at bounding box center [772, 249] width 412 height 31
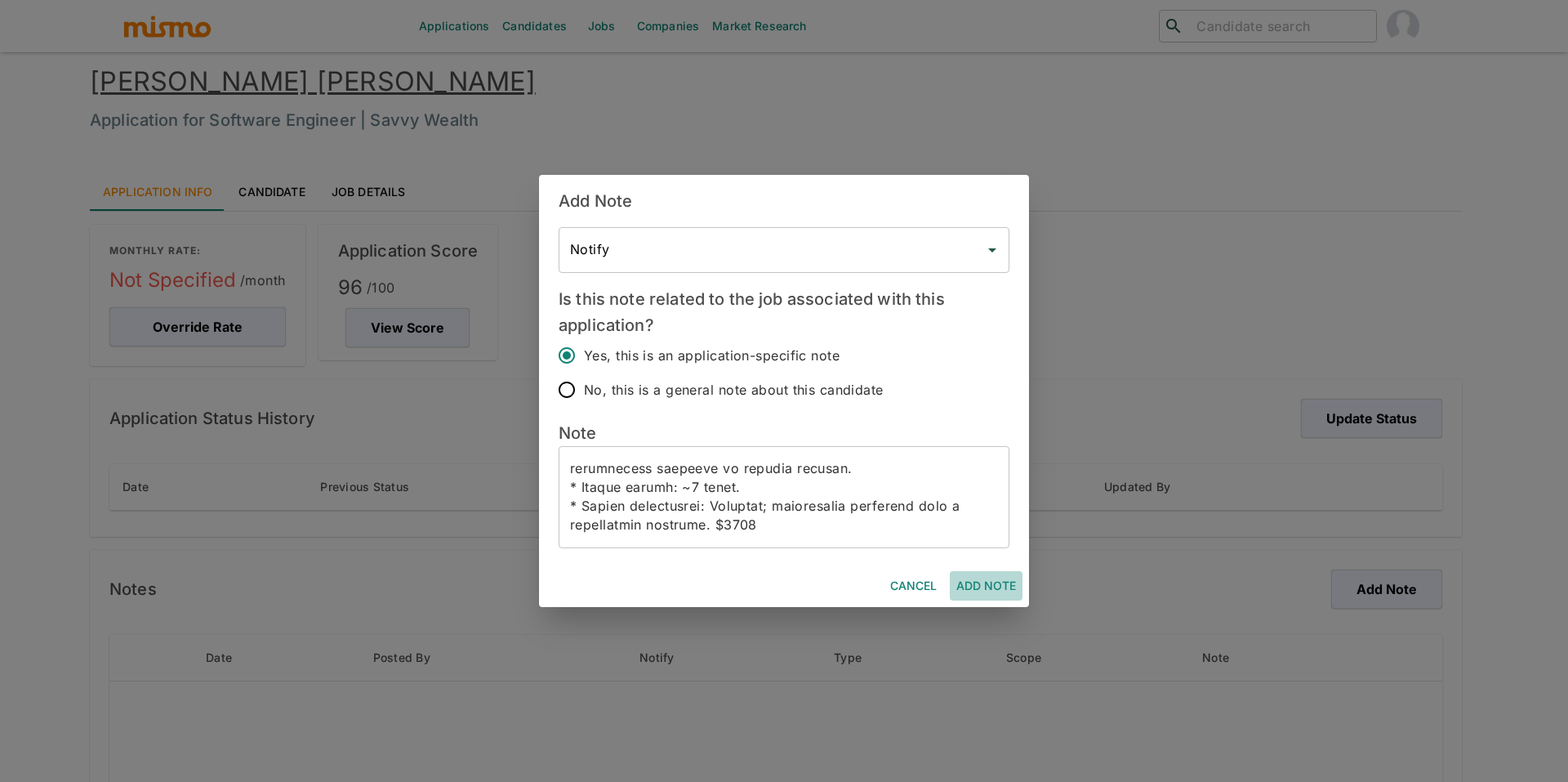
click at [982, 576] on button "Add Note" at bounding box center [986, 586] width 73 height 30
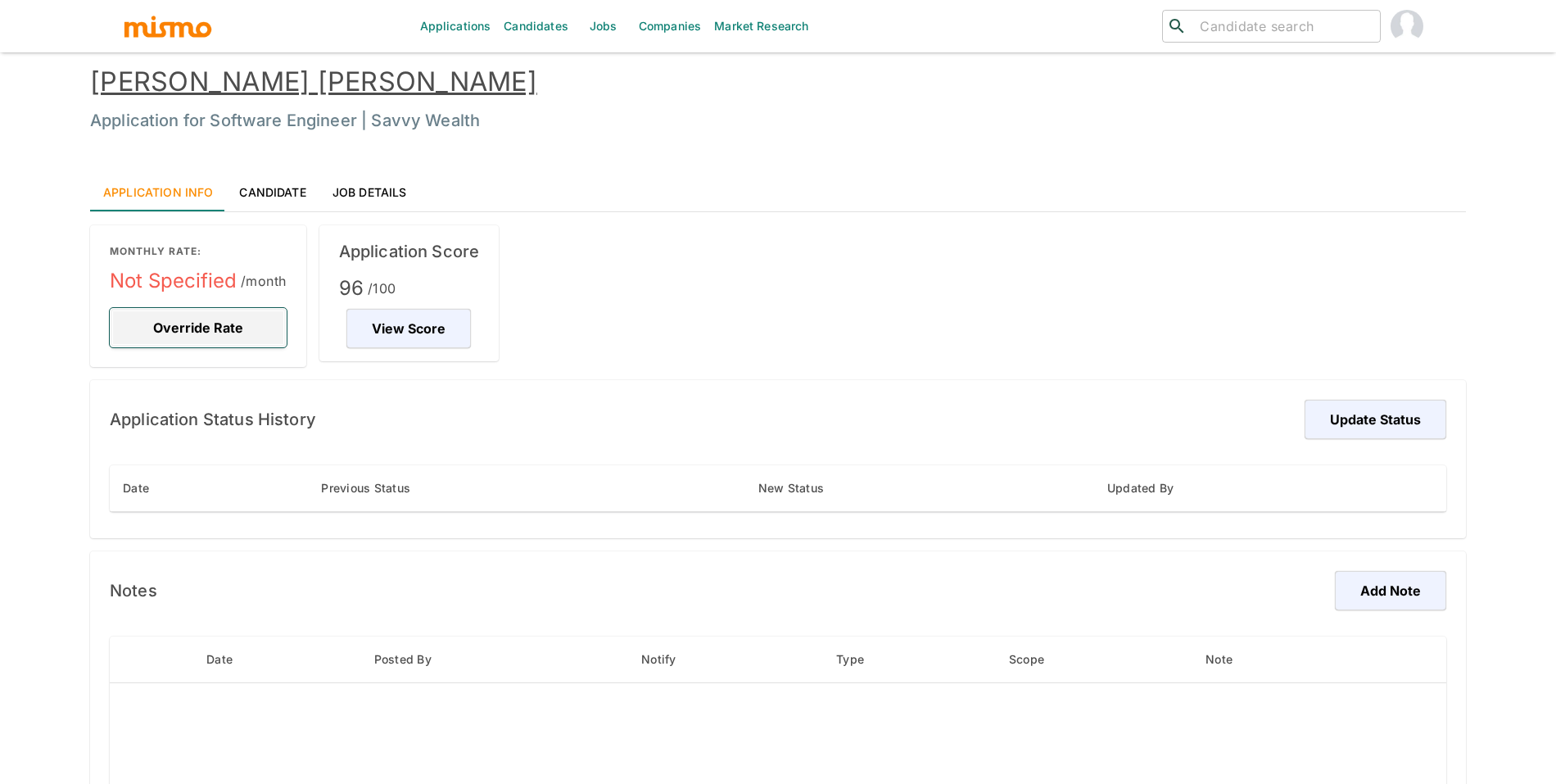
click at [251, 344] on button "Override Rate" at bounding box center [198, 327] width 177 height 39
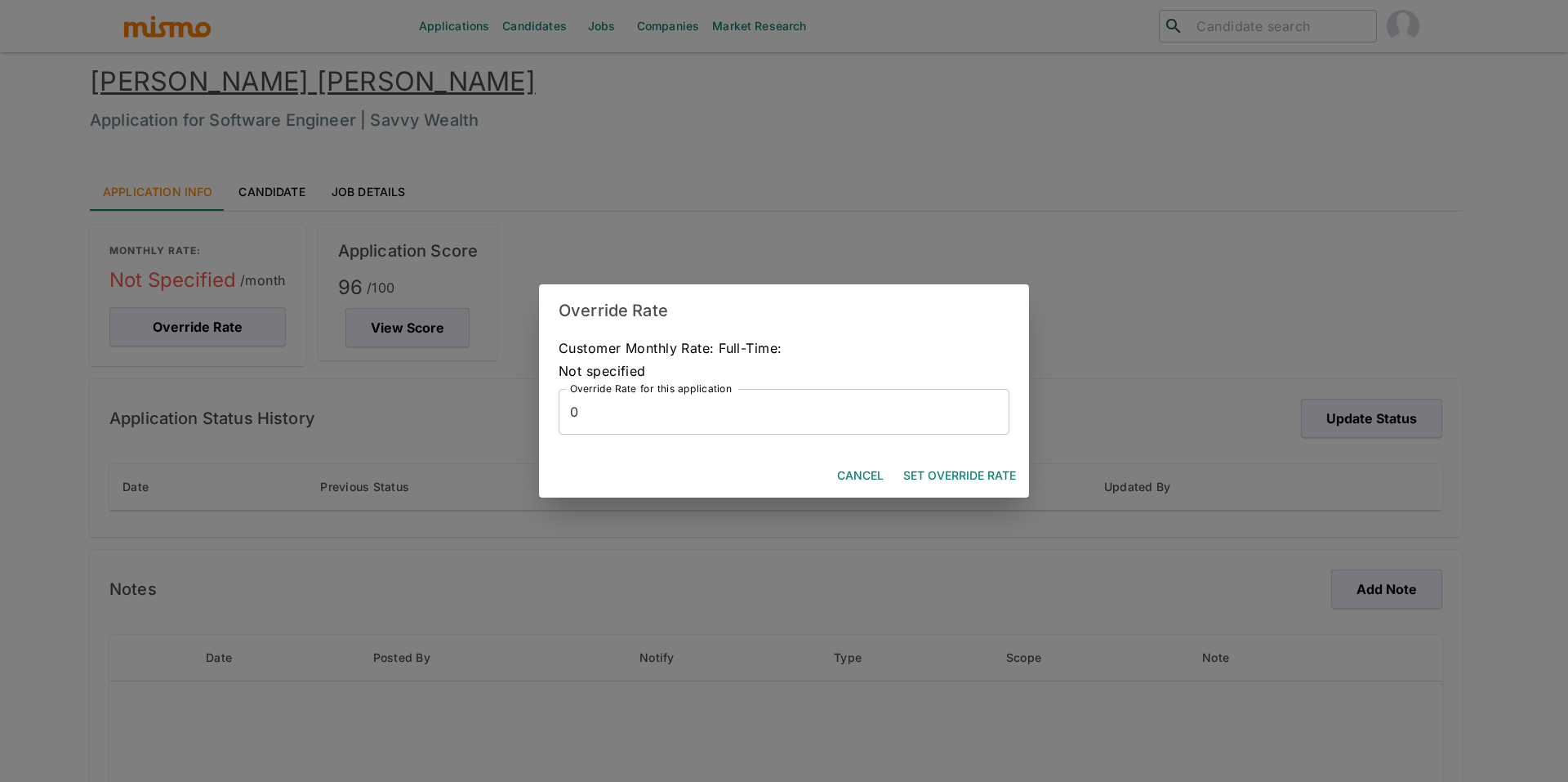
click at [739, 404] on input "0" at bounding box center [784, 412] width 451 height 46
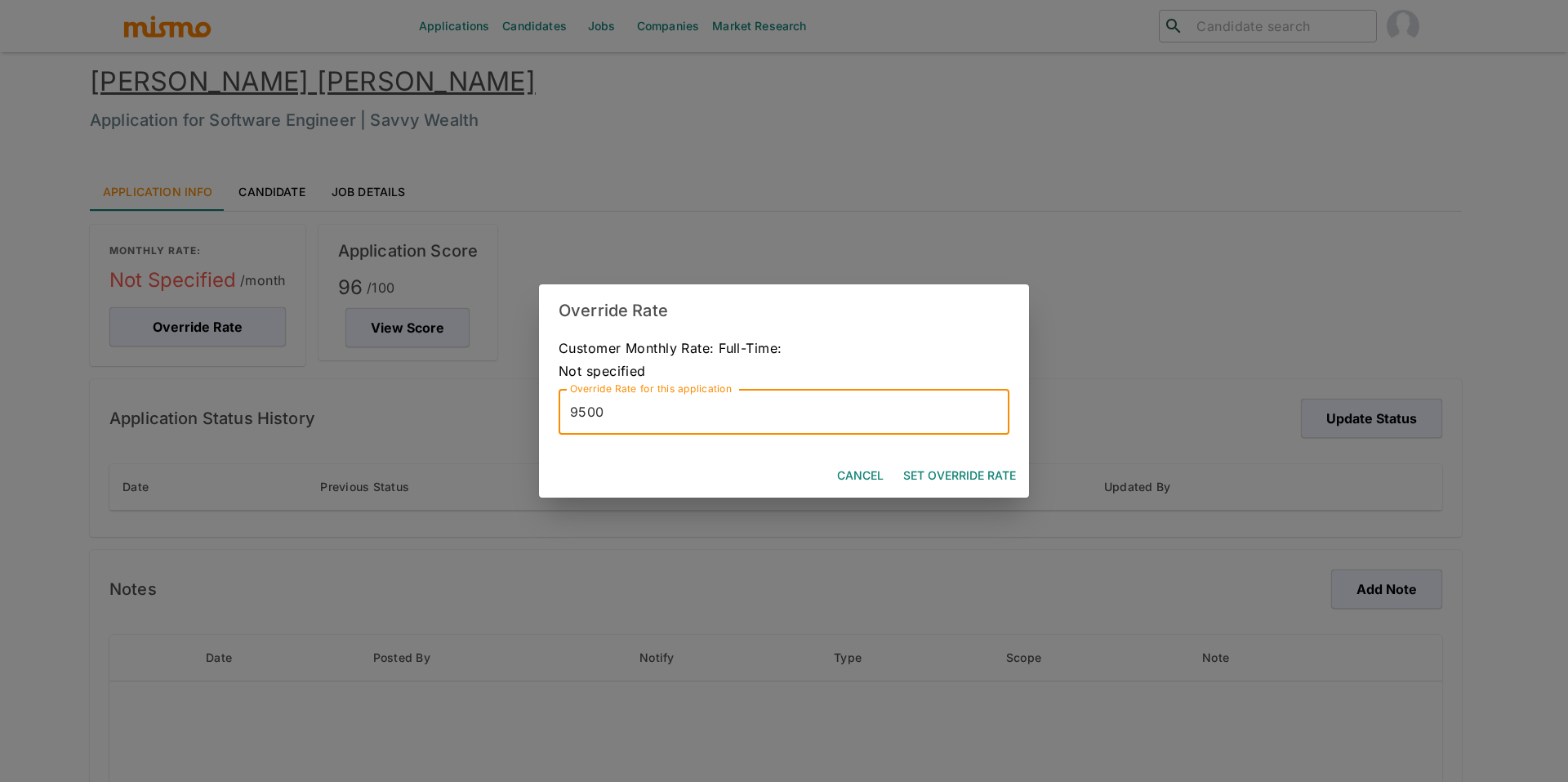
type input "9500"
click at [970, 472] on button "Set Override Rate" at bounding box center [959, 476] width 126 height 30
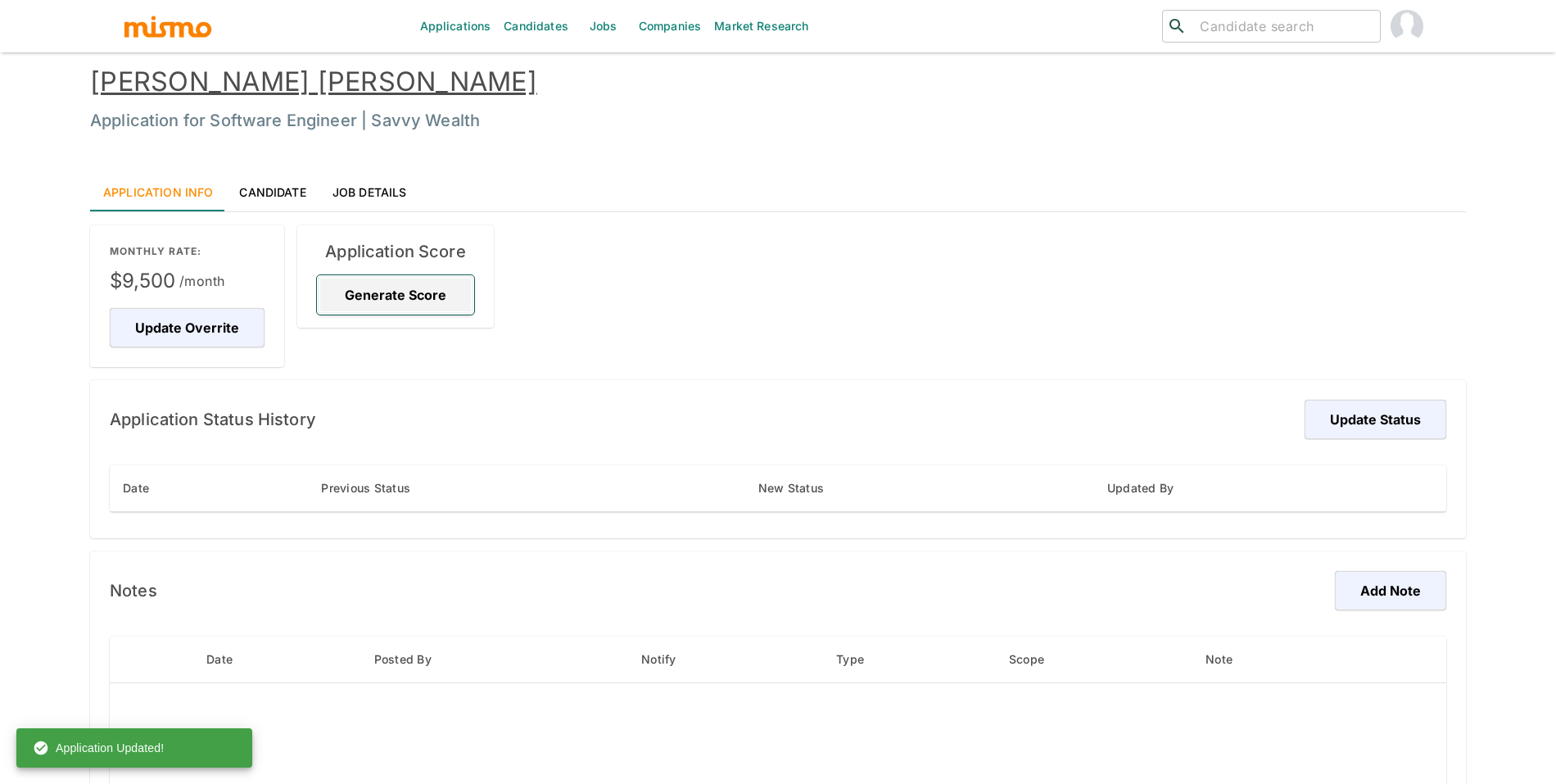
click at [391, 303] on button "Generate Score" at bounding box center [395, 295] width 158 height 39
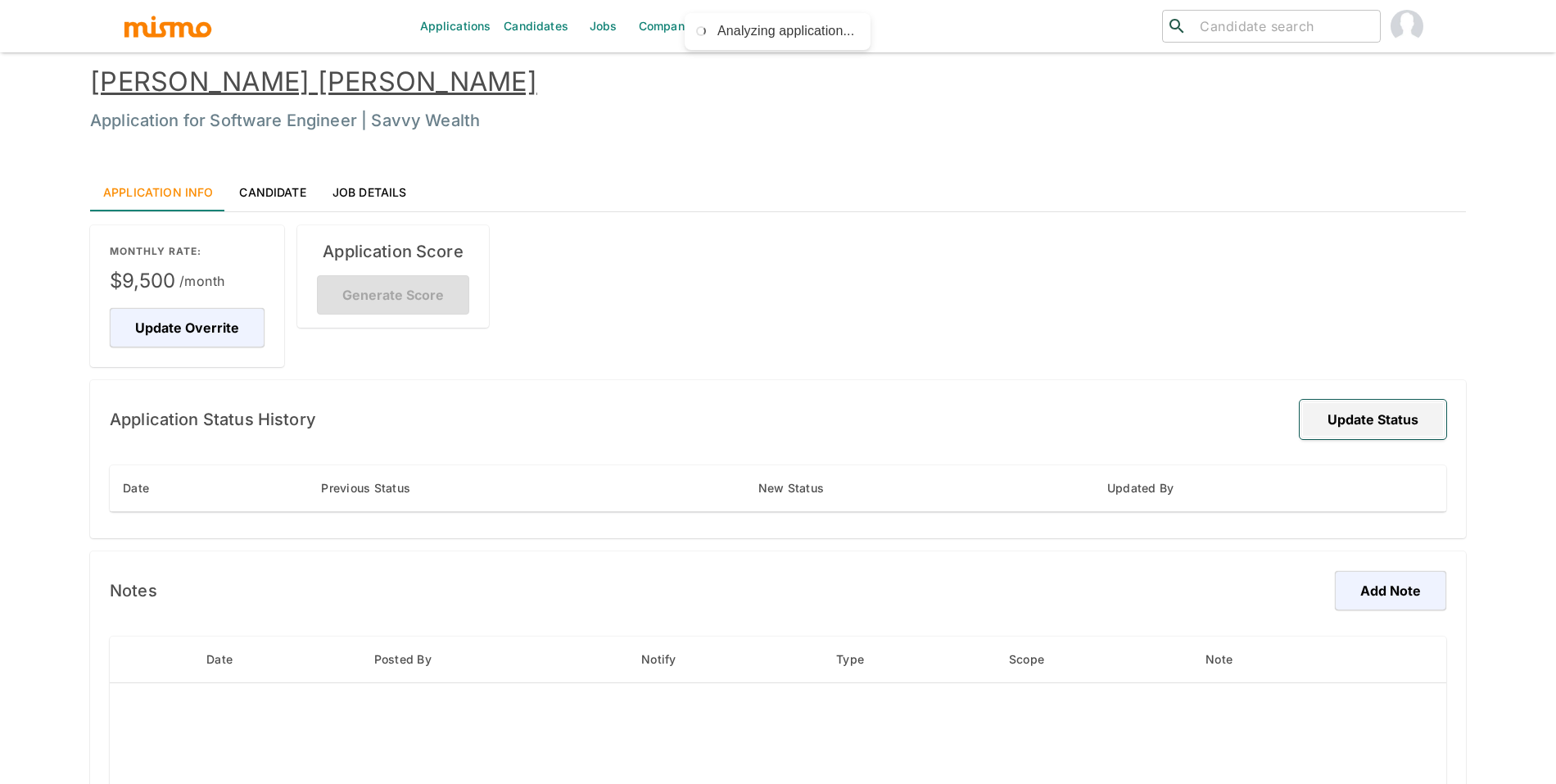
click at [1339, 427] on button "Update Status" at bounding box center [1373, 419] width 147 height 39
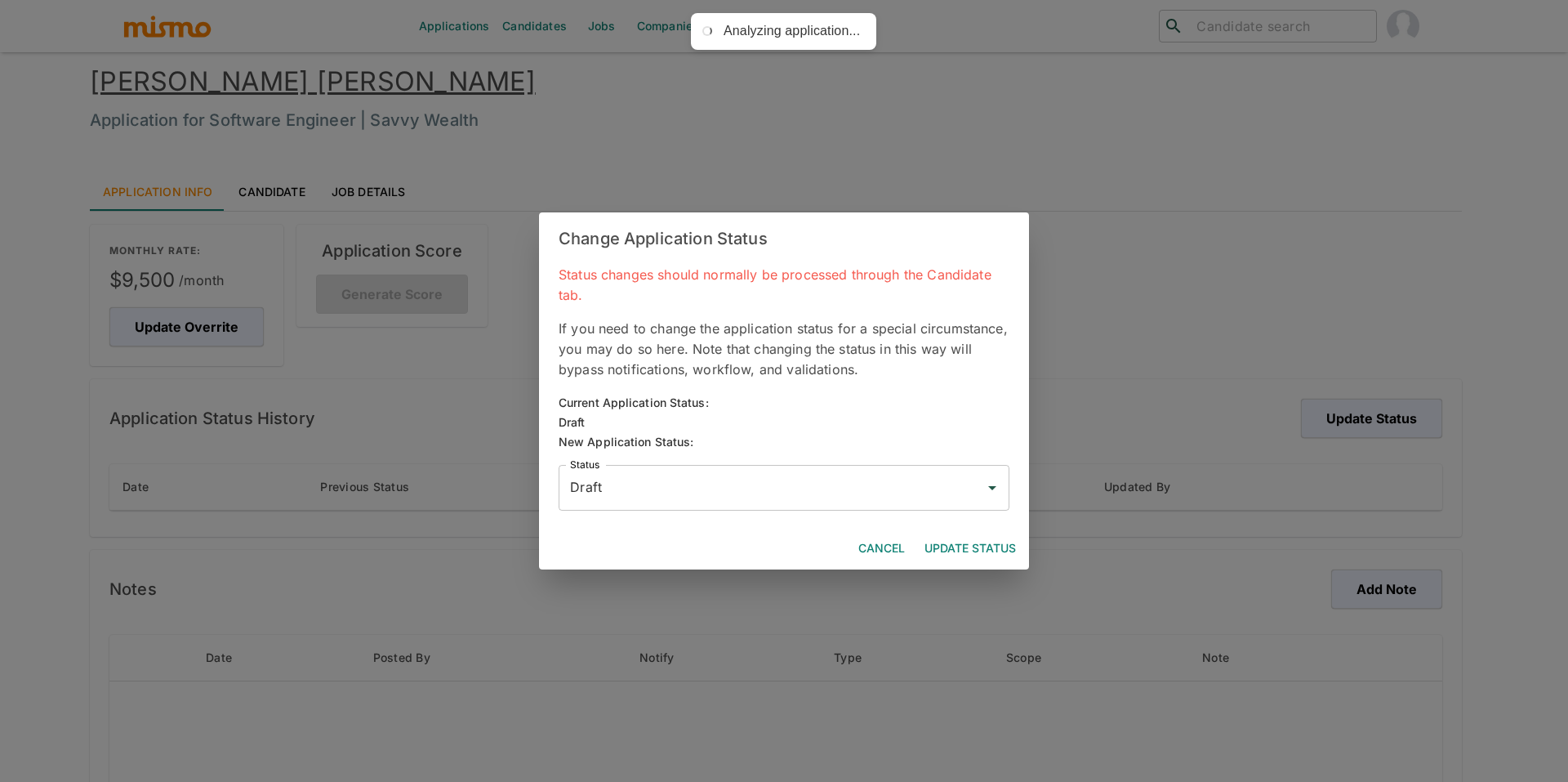
click at [870, 482] on input "Draft" at bounding box center [772, 487] width 412 height 31
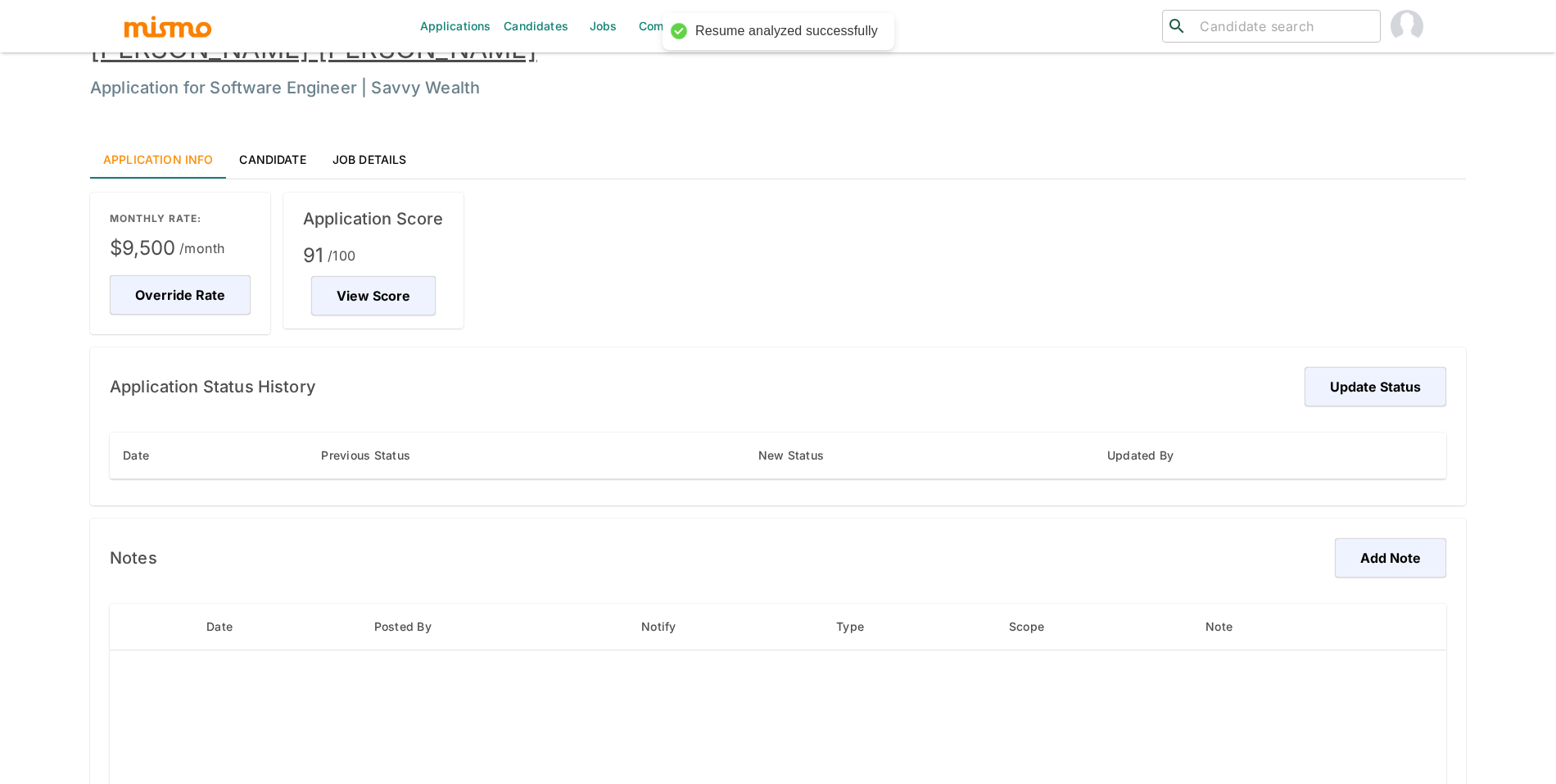
scroll to position [6, 0]
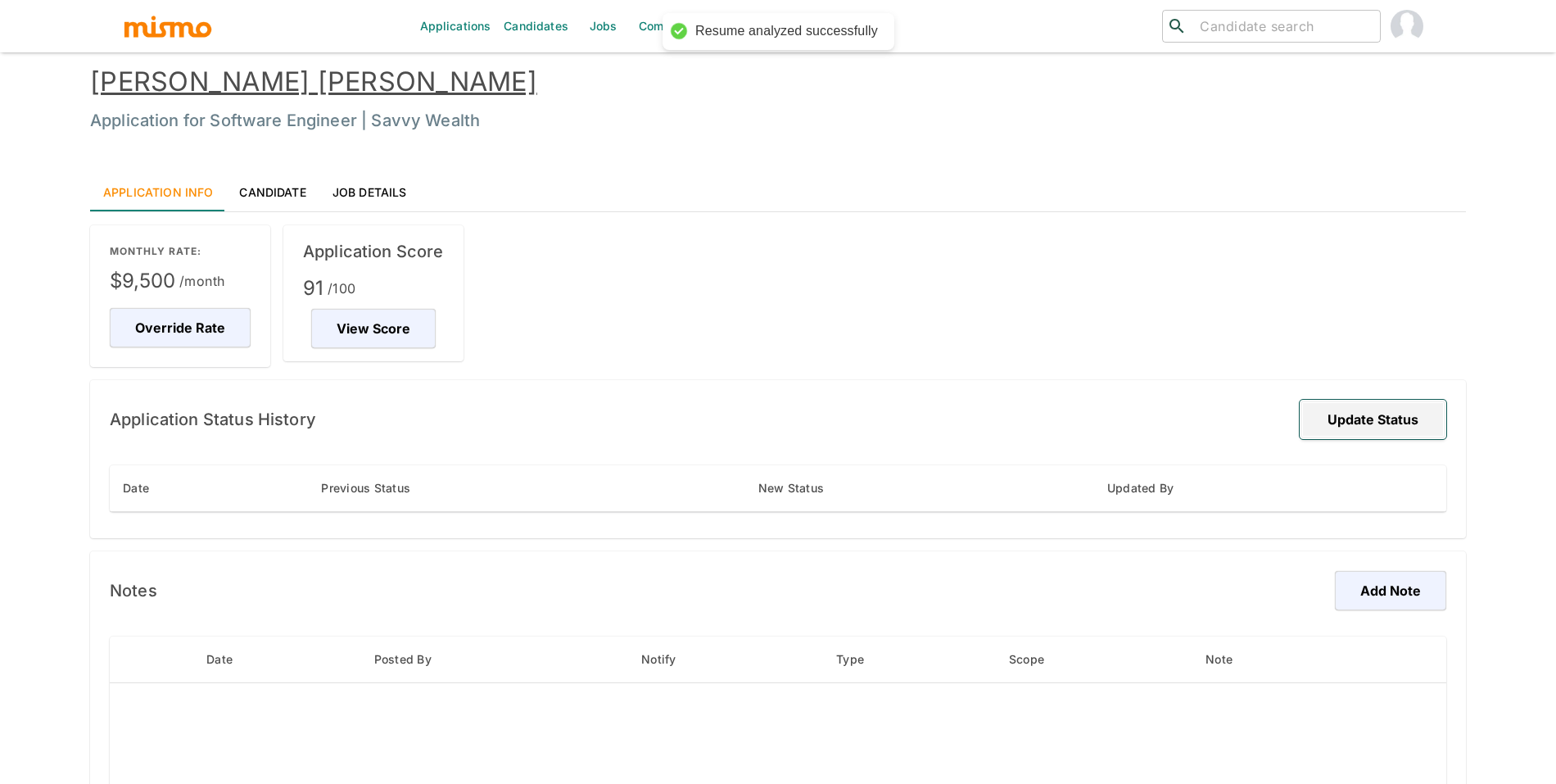
click at [1367, 416] on button "Update Status" at bounding box center [1373, 419] width 147 height 39
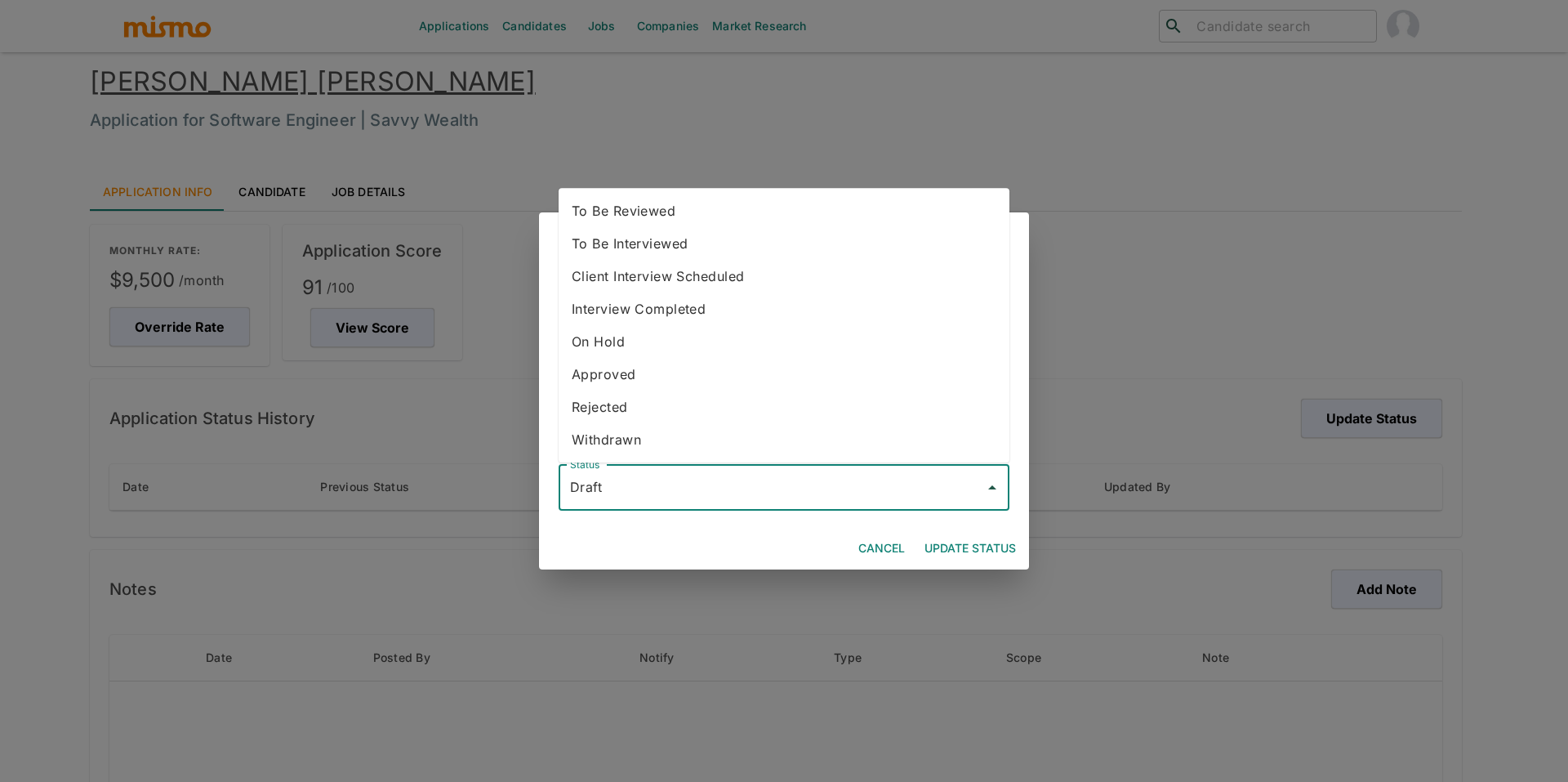
click at [903, 484] on input "Draft" at bounding box center [772, 487] width 412 height 31
click at [815, 231] on li "To Be Interviewed" at bounding box center [784, 243] width 451 height 33
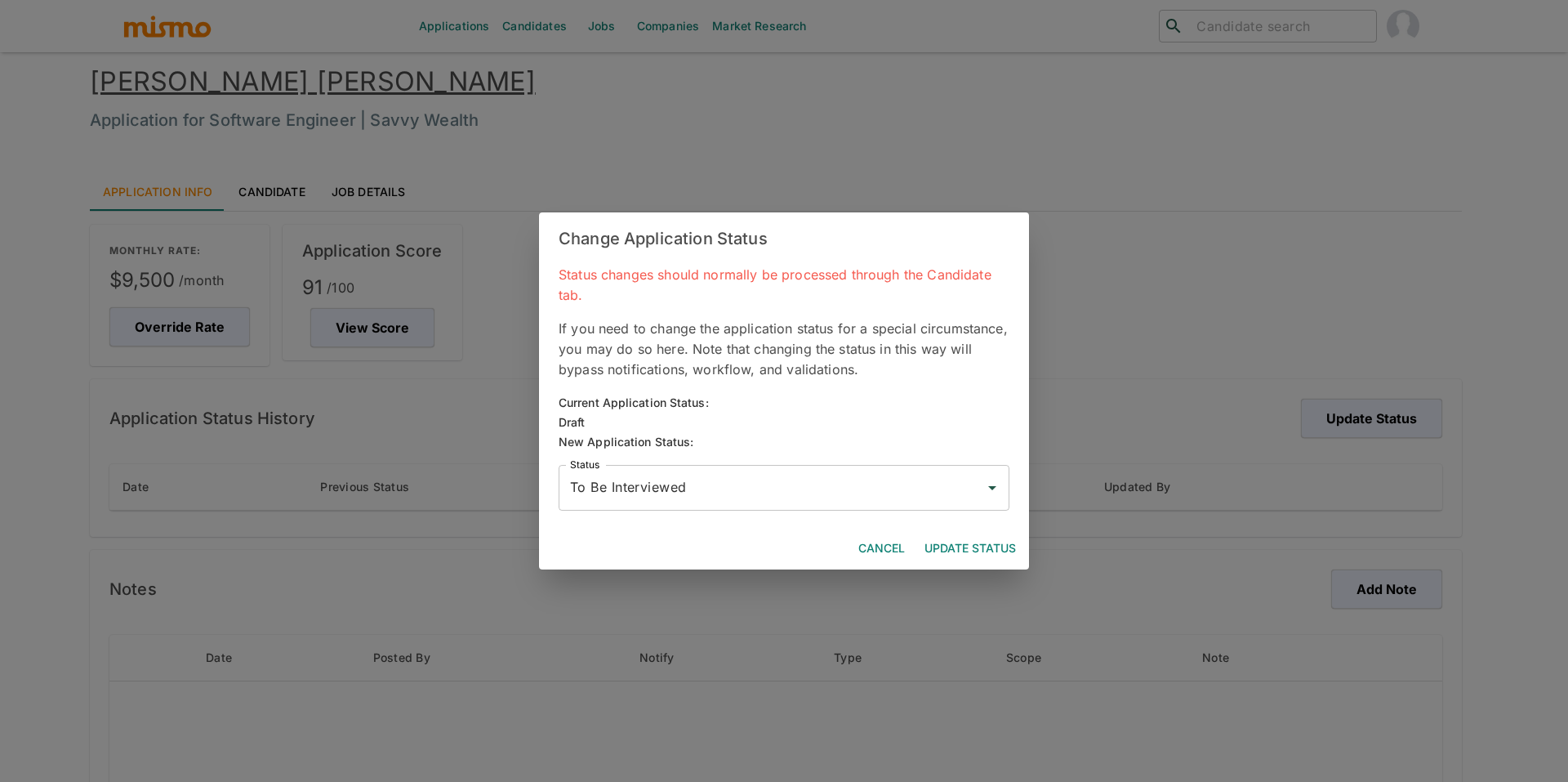
click at [808, 508] on div "Status changes should normally be processed through the Candidate tab. If you n…" at bounding box center [784, 395] width 490 height 262
click at [755, 472] on input "To Be Interviewed" at bounding box center [772, 487] width 412 height 31
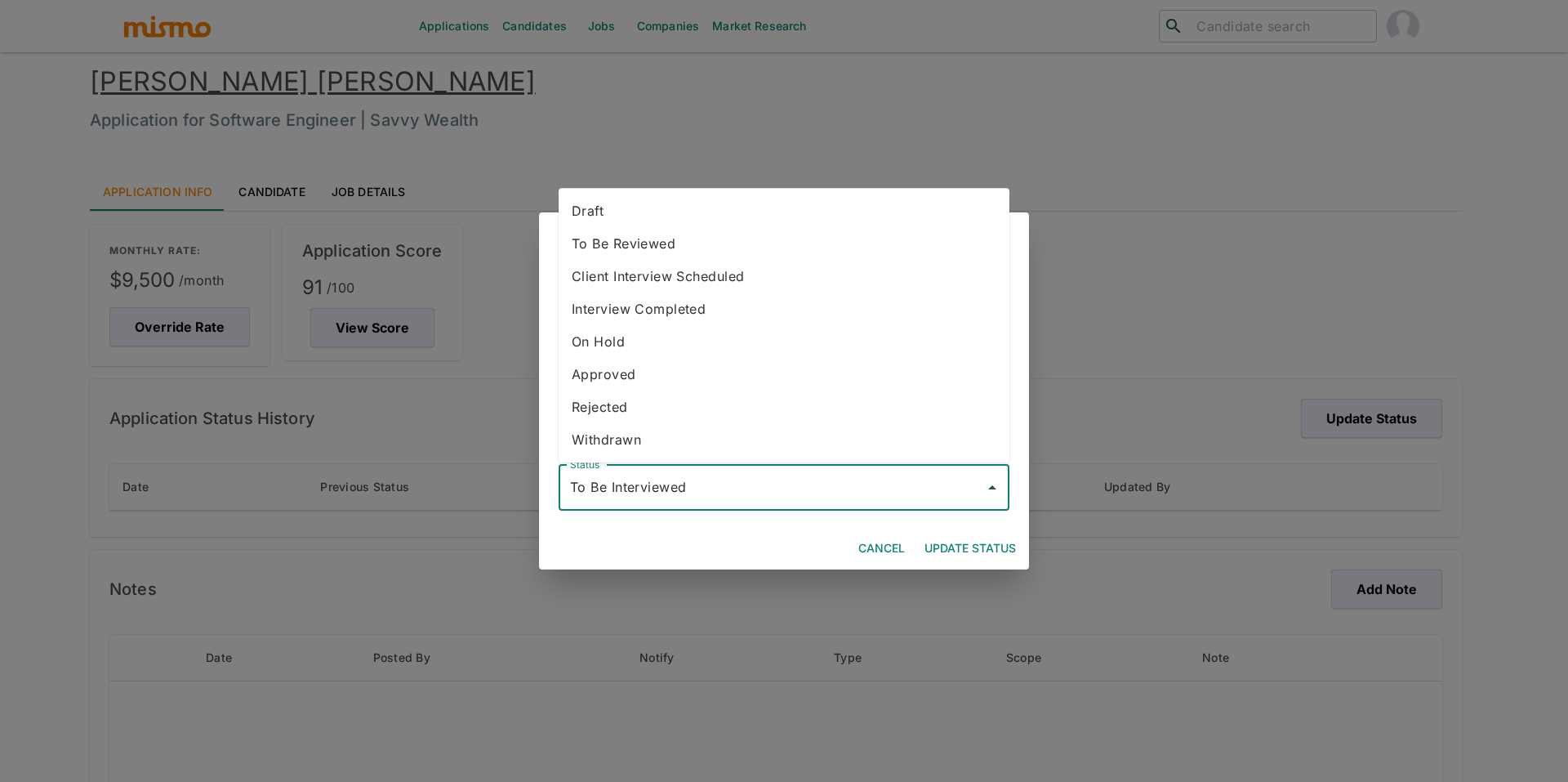
click at [732, 248] on li "To Be Reviewed" at bounding box center [784, 243] width 451 height 33
type input "To Be Reviewed"
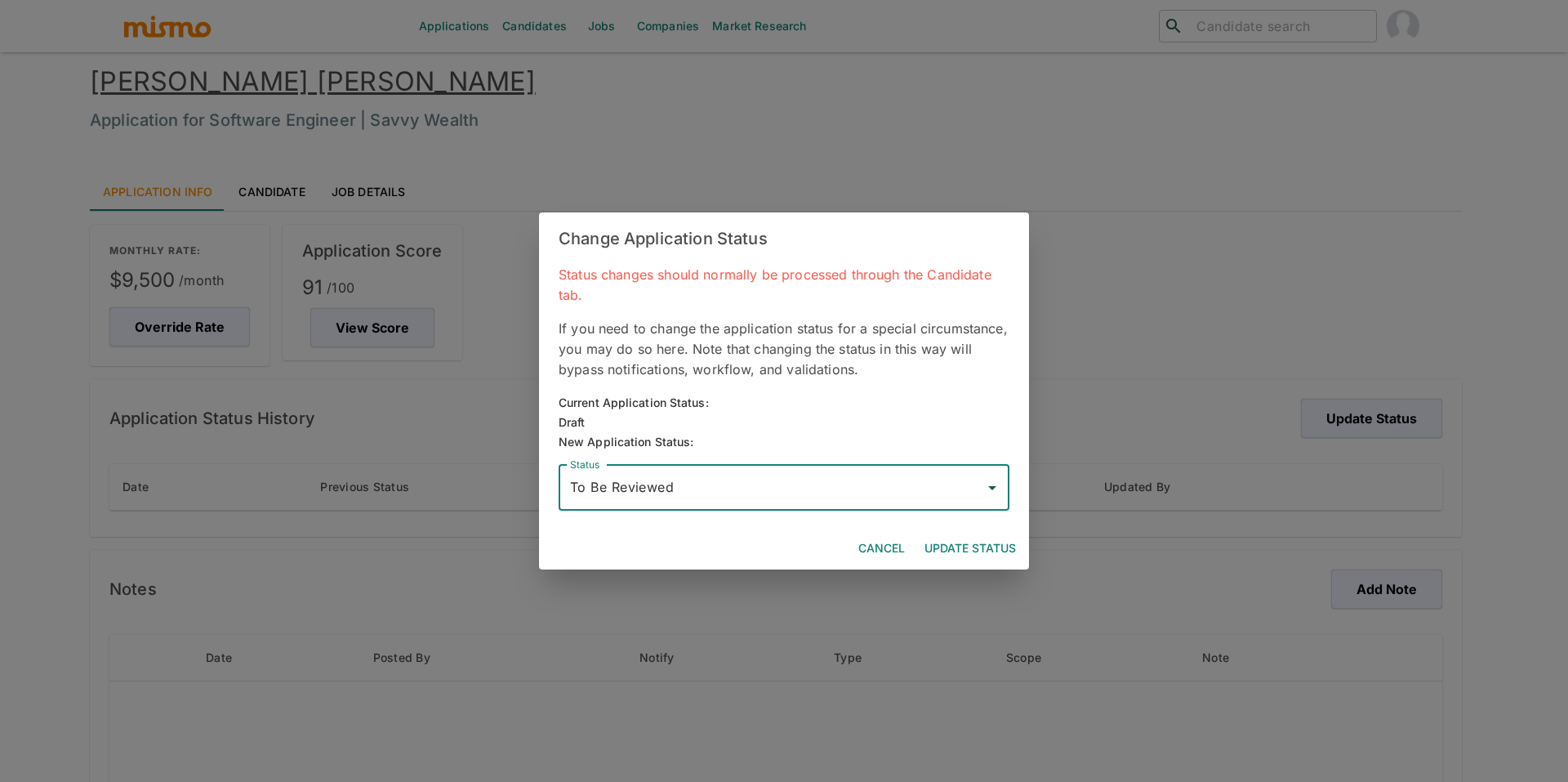
click at [970, 533] on button "Update Status" at bounding box center [970, 549] width 105 height 30
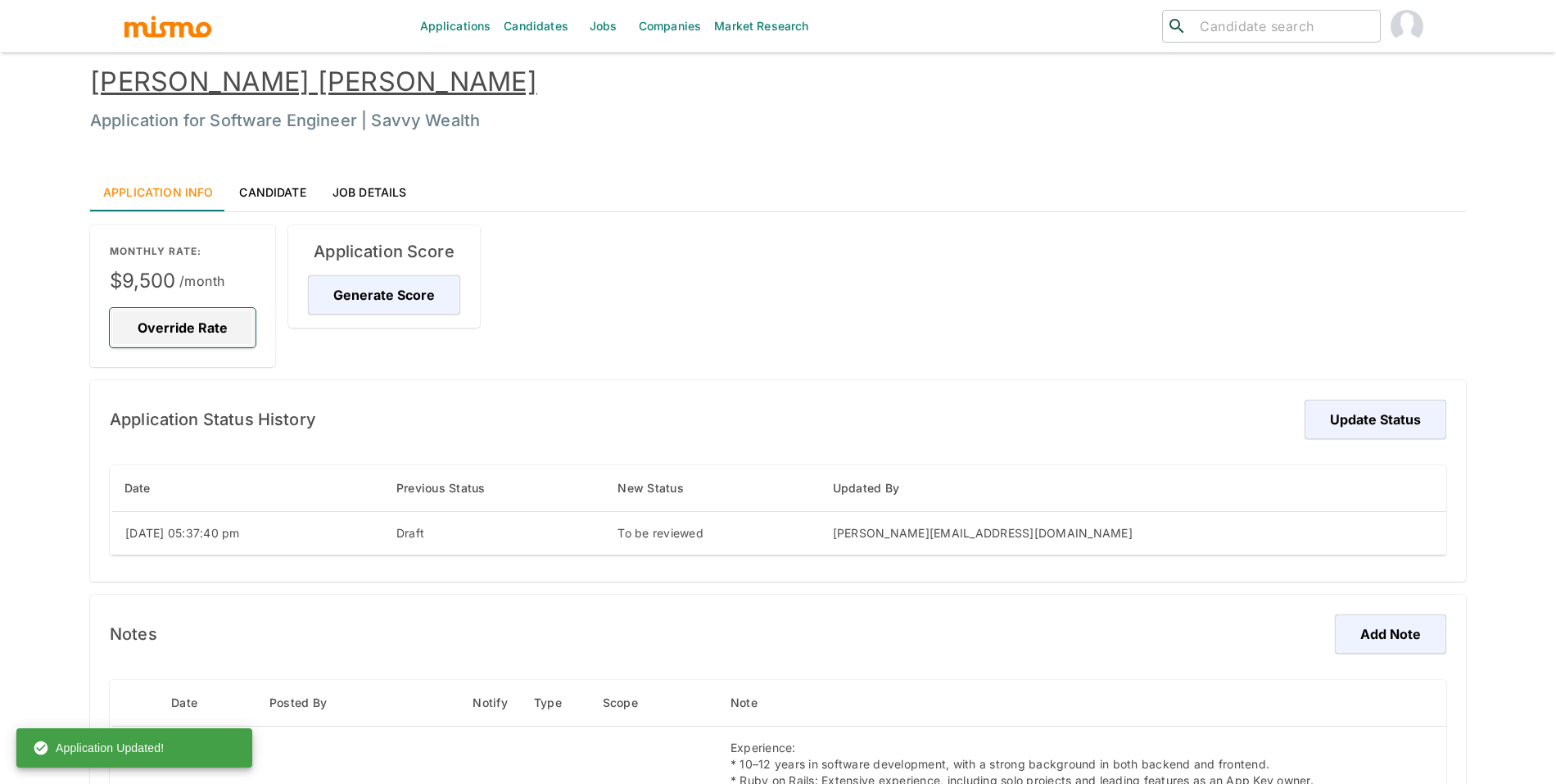
click at [212, 332] on button "Override Rate" at bounding box center [182, 327] width 146 height 39
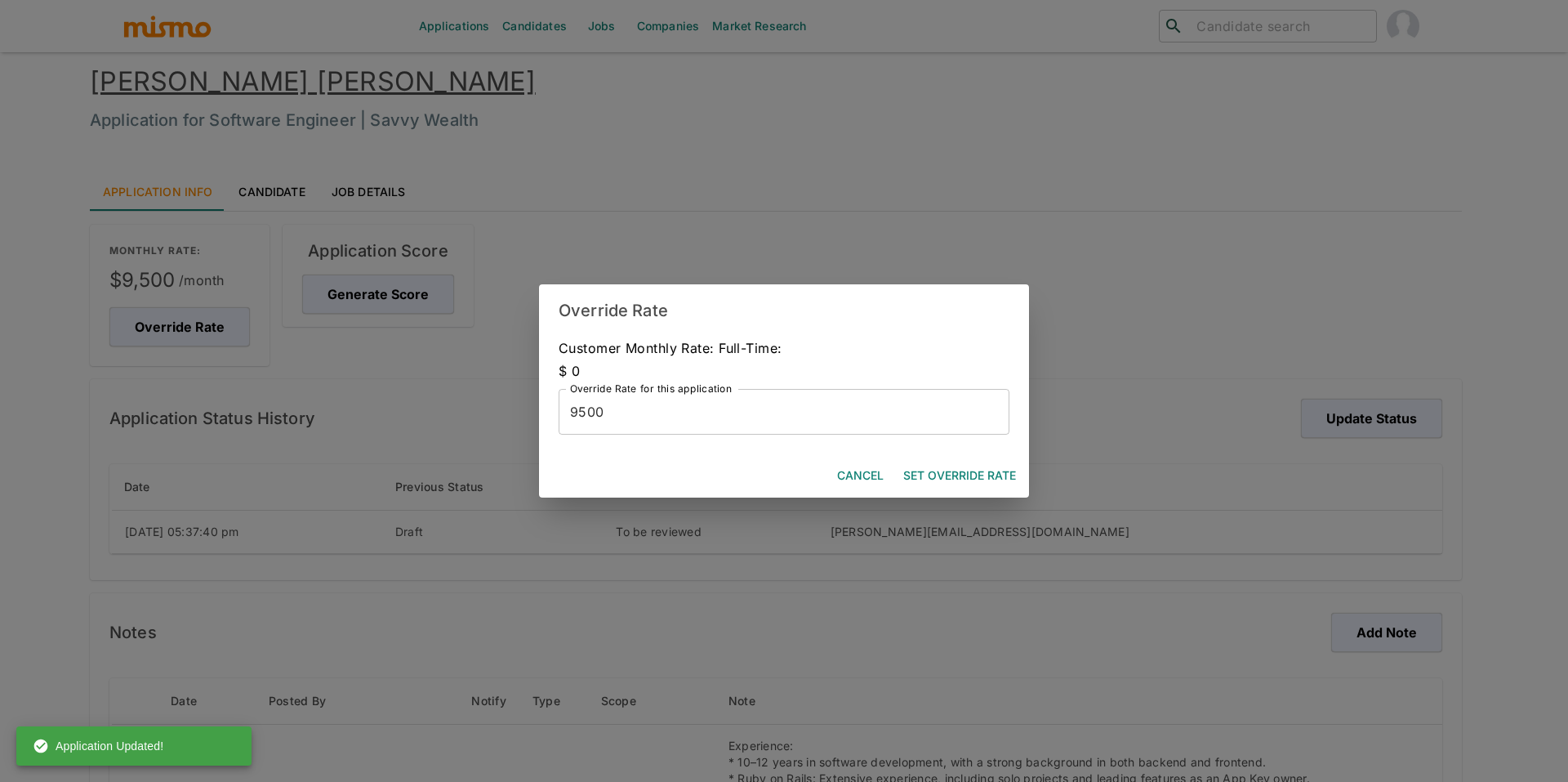
click at [781, 404] on input "9500" at bounding box center [784, 412] width 451 height 46
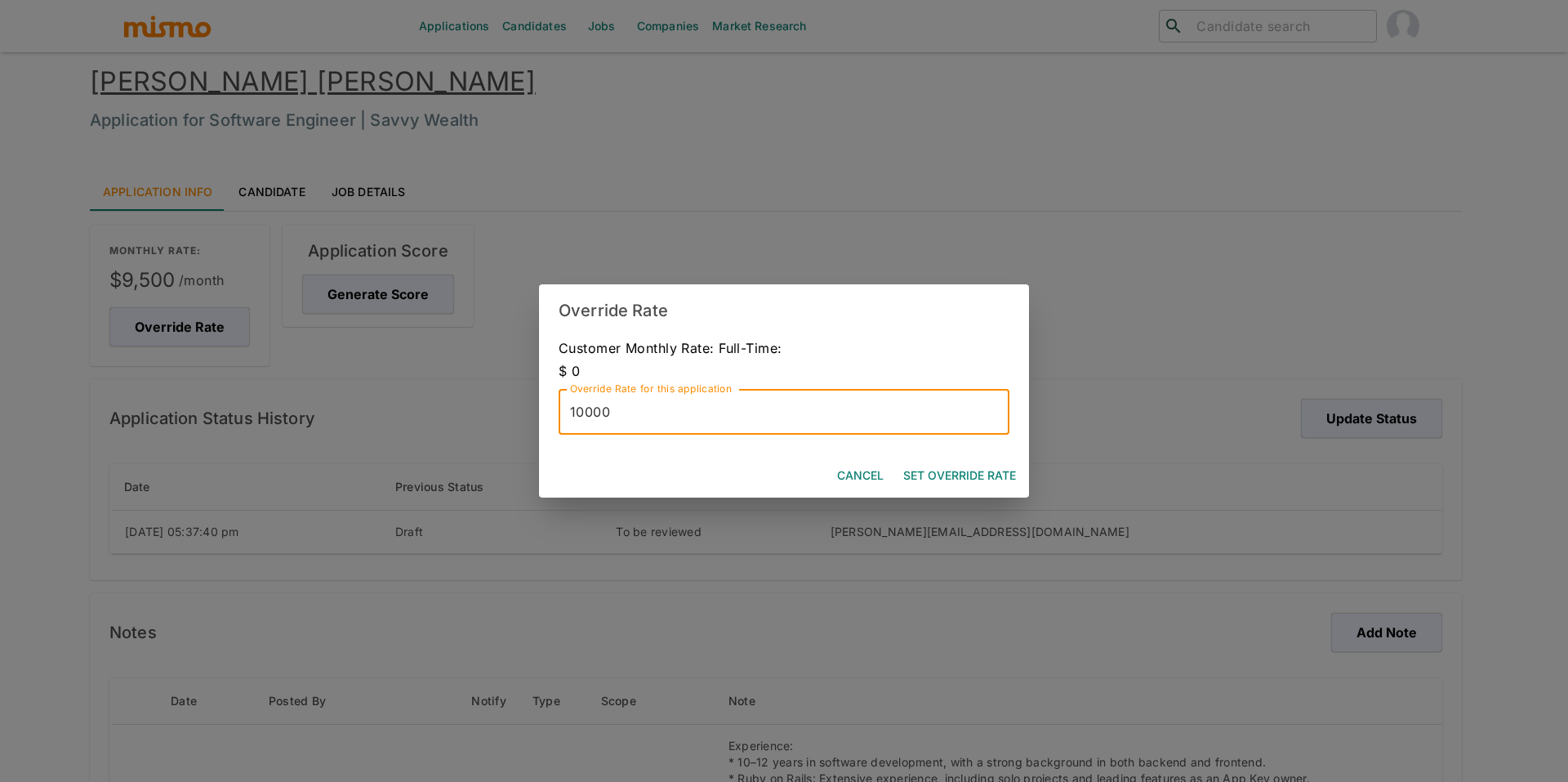
type input "10000"
click at [987, 470] on button "Set Override Rate" at bounding box center [959, 476] width 126 height 30
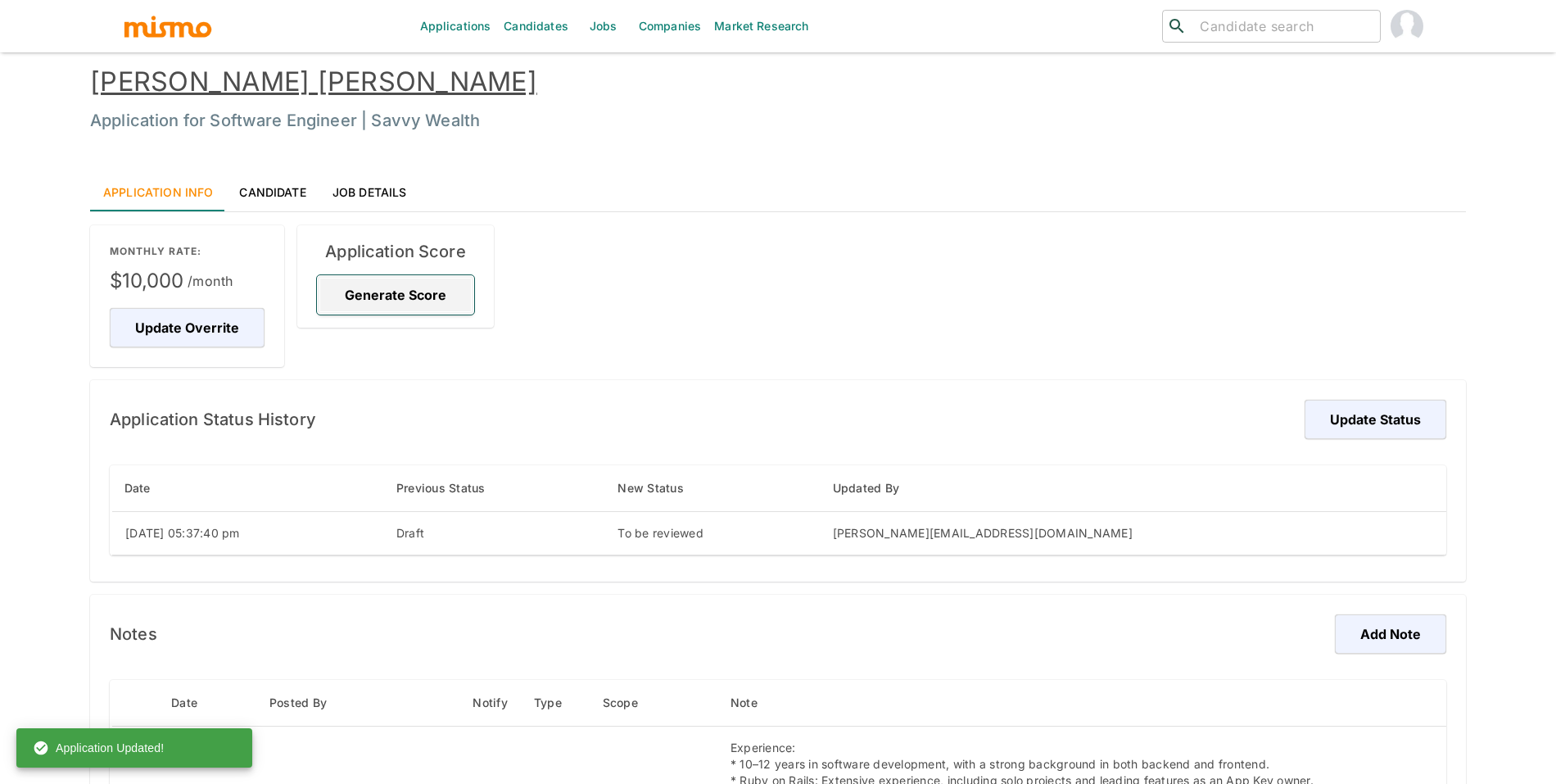
click at [406, 280] on button "Generate Score" at bounding box center [395, 295] width 158 height 39
